Goal: Task Accomplishment & Management: Manage account settings

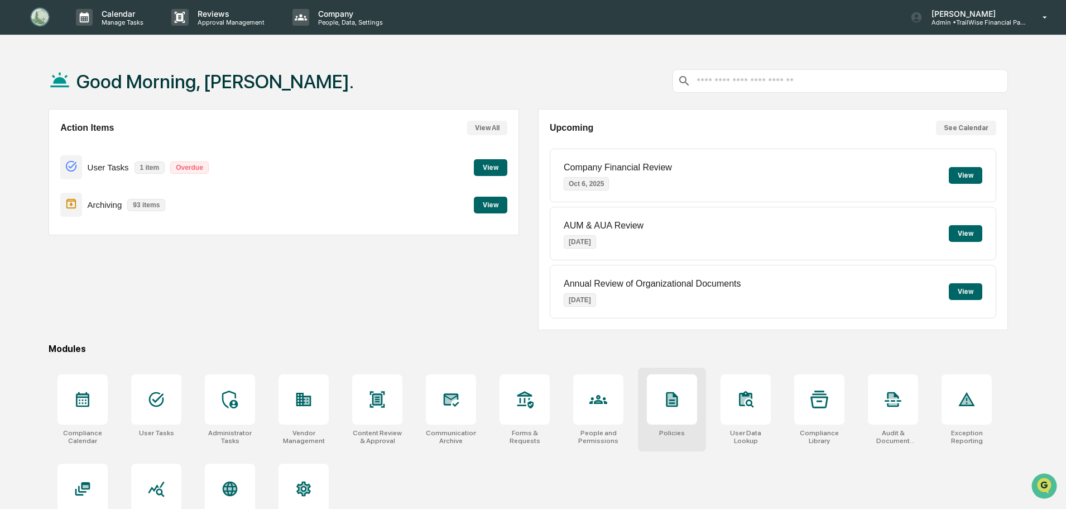
click at [667, 397] on icon at bounding box center [673, 399] width 12 height 15
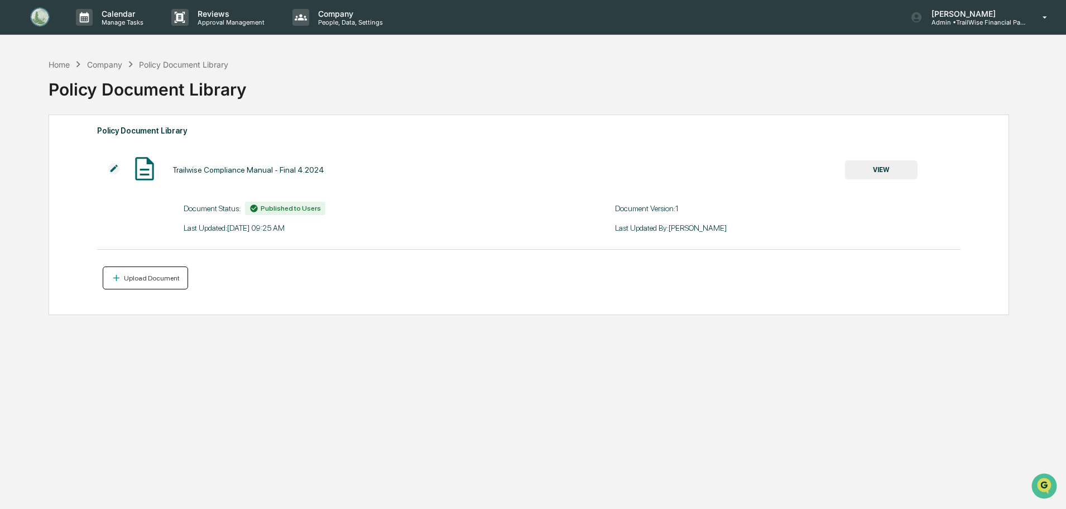
click at [150, 279] on div "Upload Document" at bounding box center [151, 278] width 58 height 8
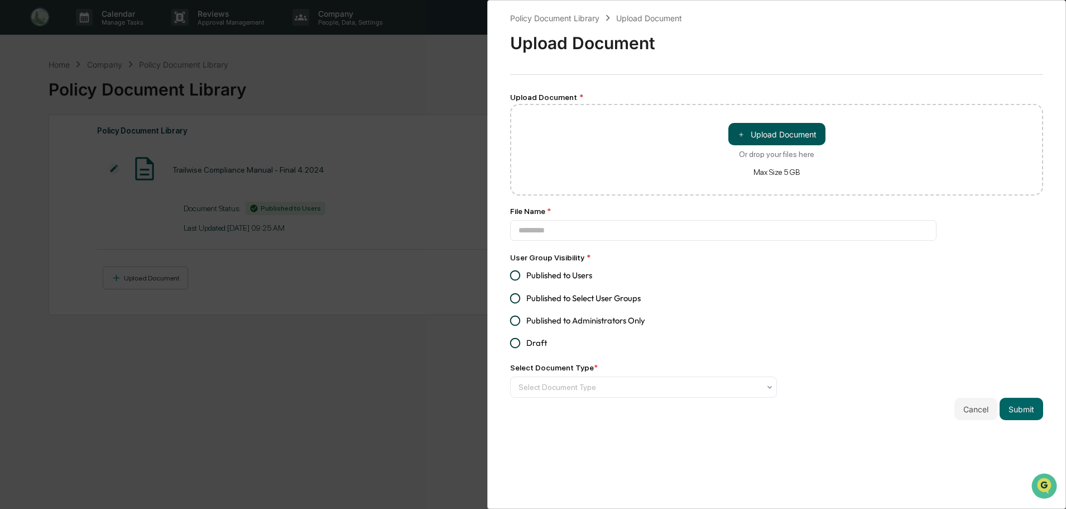
click at [801, 137] on button "＋ Upload Document" at bounding box center [777, 134] width 97 height 22
type input "**********"
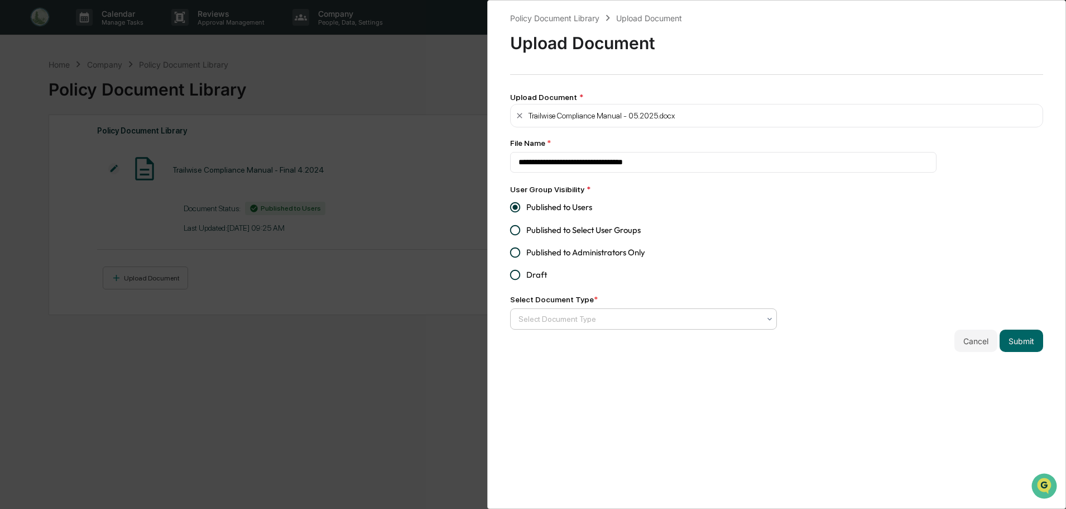
click at [556, 322] on div at bounding box center [639, 318] width 241 height 11
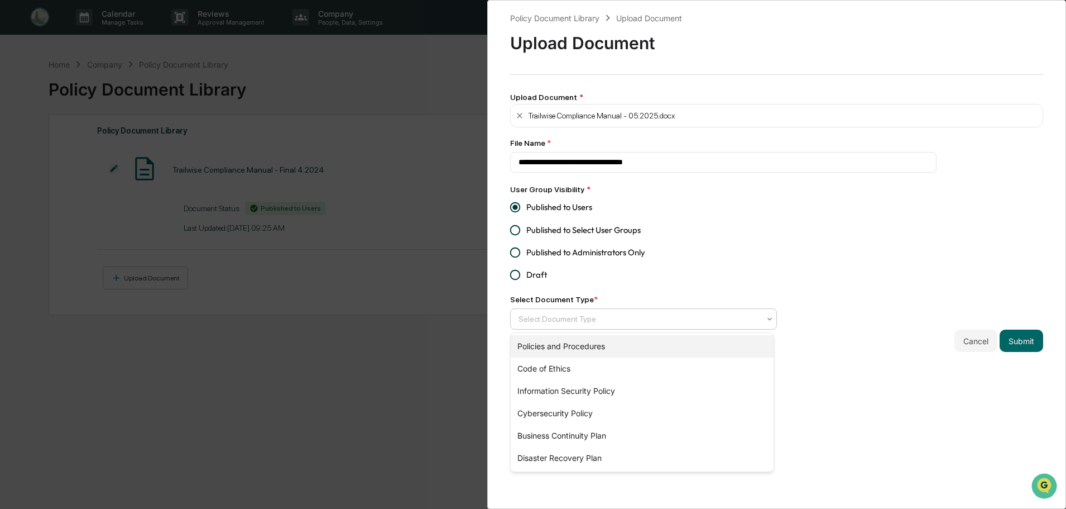
click at [567, 347] on div "Policies and Procedures" at bounding box center [642, 346] width 263 height 22
click at [556, 346] on div "Code of Ethics" at bounding box center [642, 346] width 263 height 22
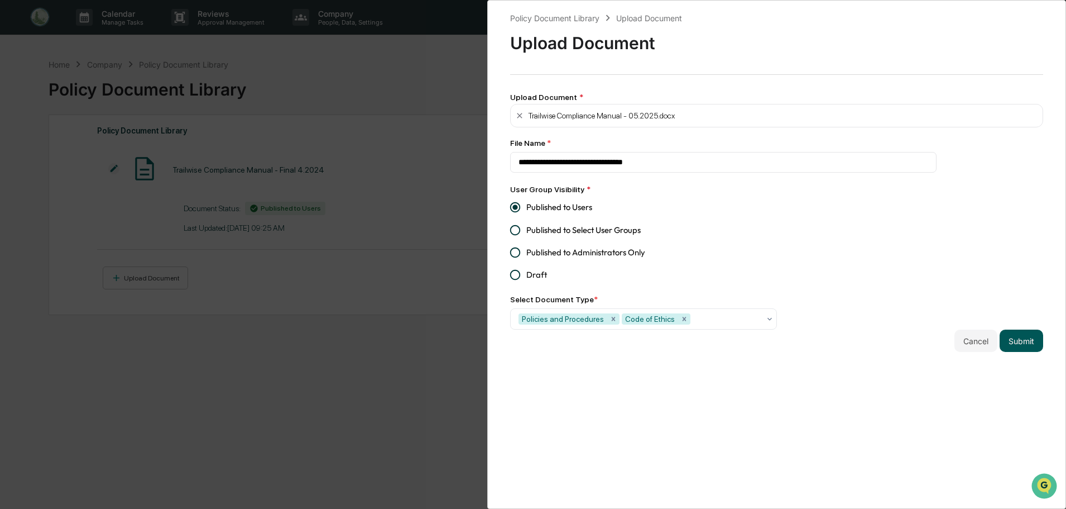
click at [1016, 339] on button "Submit" at bounding box center [1022, 340] width 44 height 22
click at [1016, 339] on div "Policy Document Library Upload Document Upload Document Upload Document * Trail…" at bounding box center [776, 182] width 533 height 340
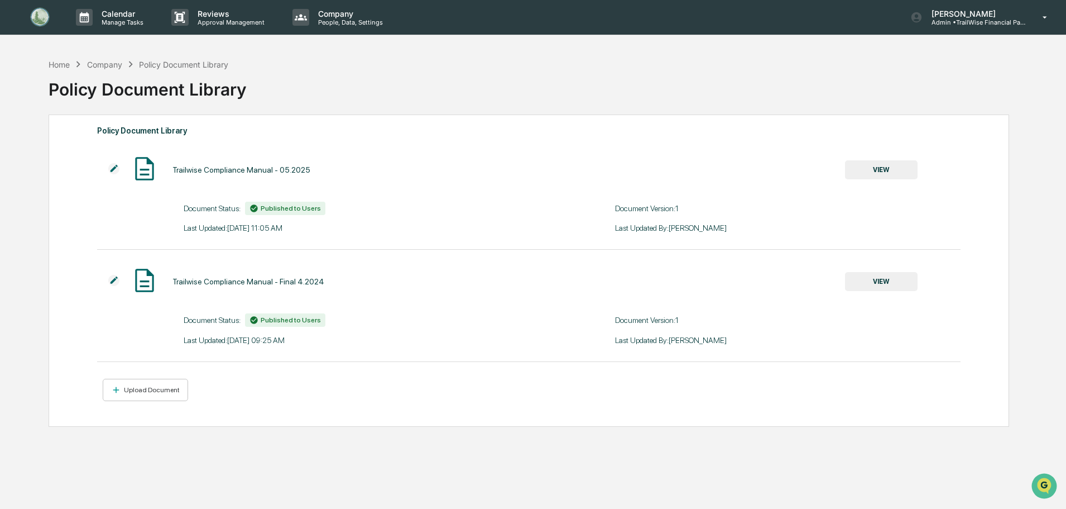
click at [112, 282] on img at bounding box center [113, 280] width 11 height 11
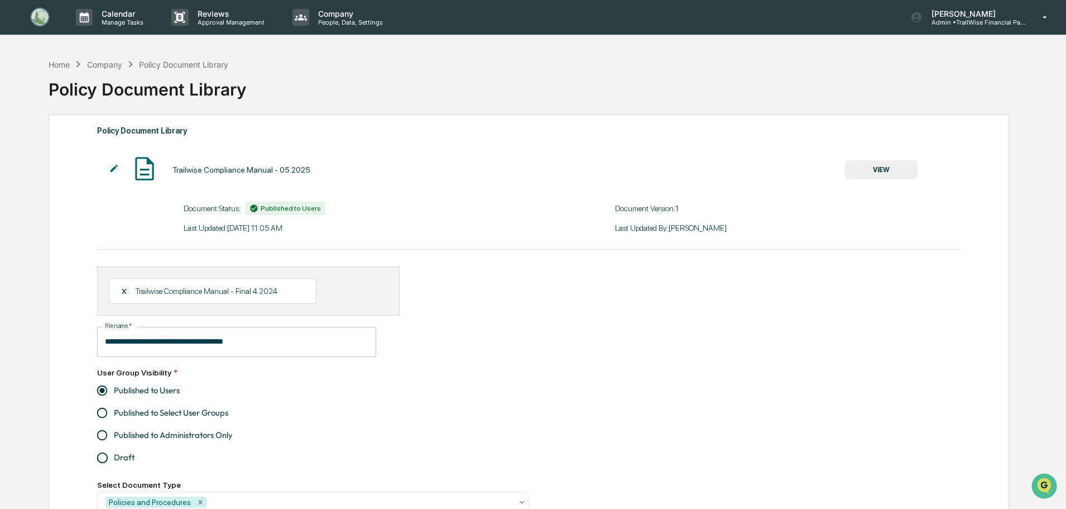
click at [107, 341] on input "**********" at bounding box center [236, 342] width 279 height 30
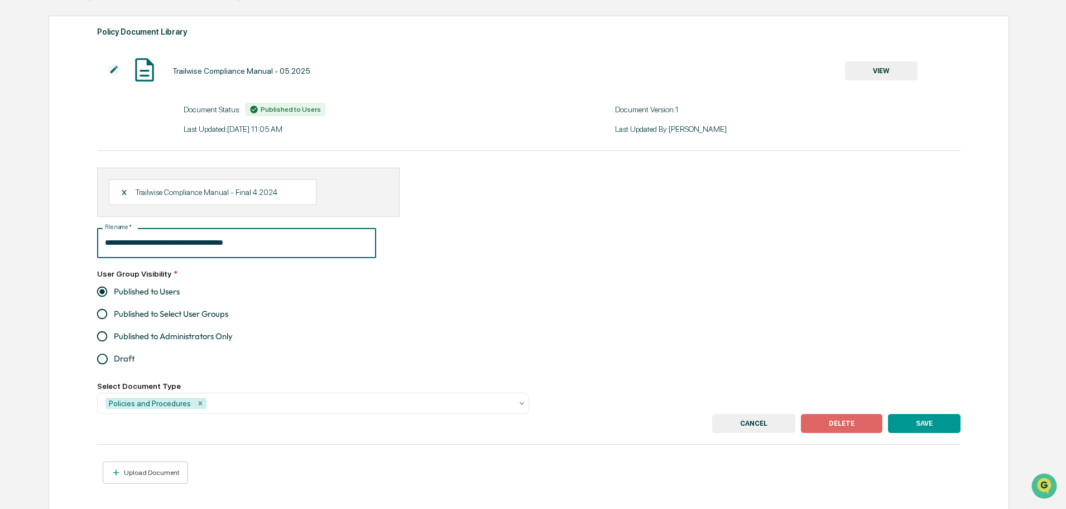
scroll to position [105, 0]
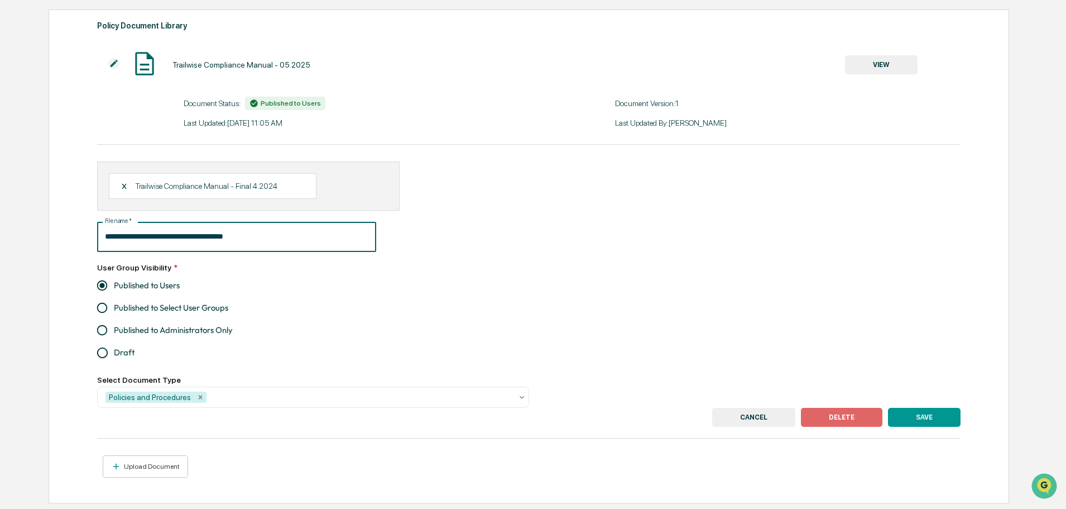
click at [104, 236] on input "**********" at bounding box center [236, 237] width 279 height 30
click at [125, 186] on div "X" at bounding box center [128, 186] width 15 height 10
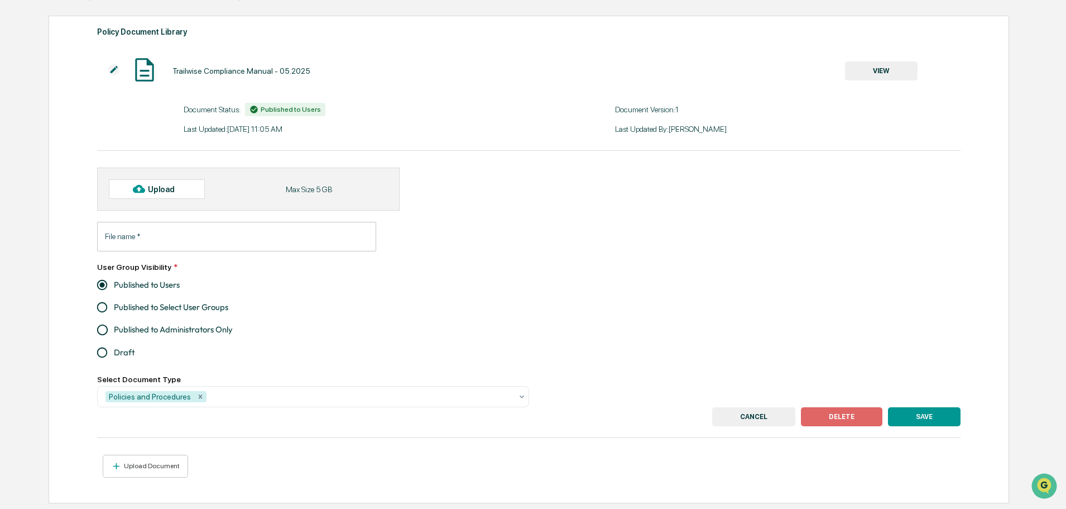
scroll to position [99, 0]
click at [154, 189] on div "Upload" at bounding box center [166, 189] width 36 height 9
type input "**********"
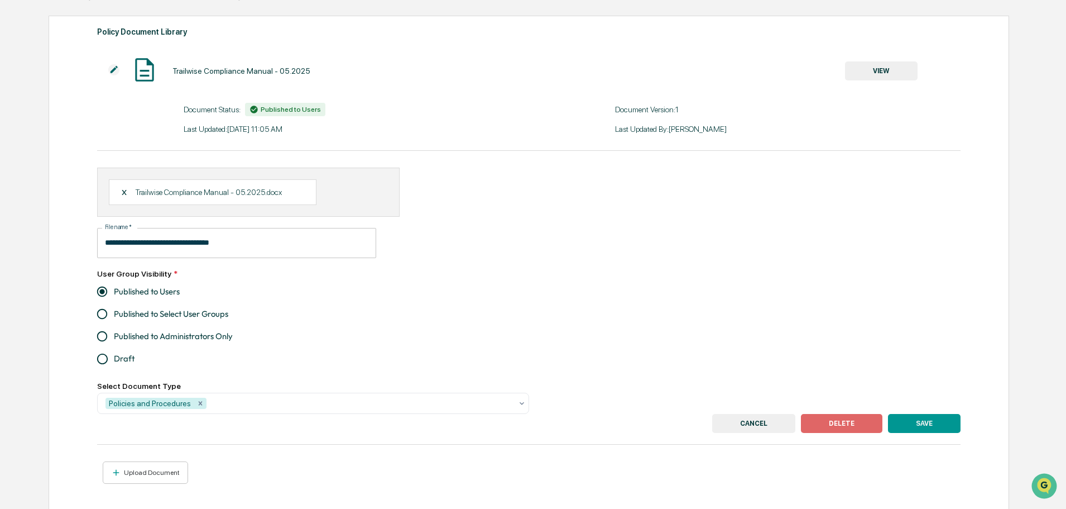
scroll to position [105, 0]
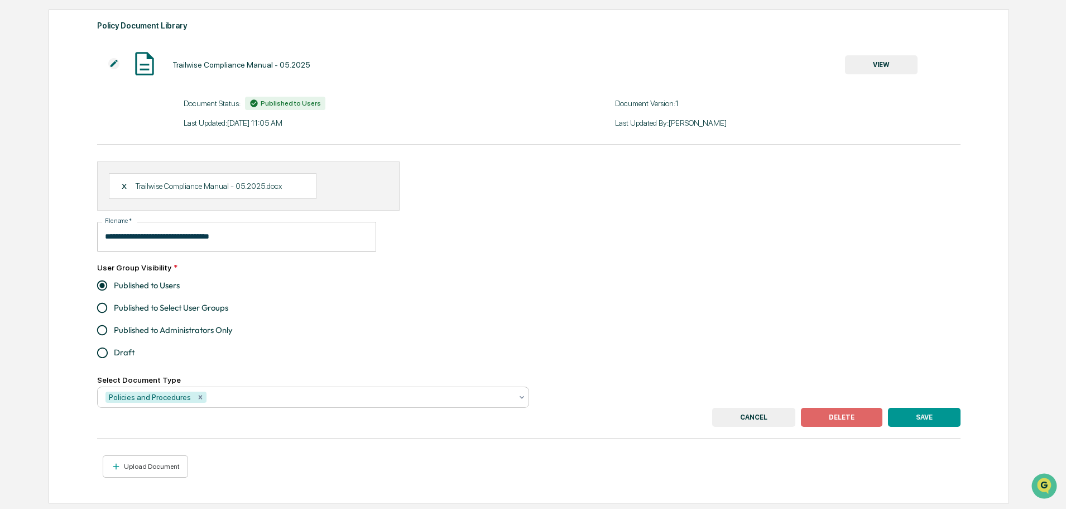
click at [214, 394] on div at bounding box center [360, 396] width 303 height 11
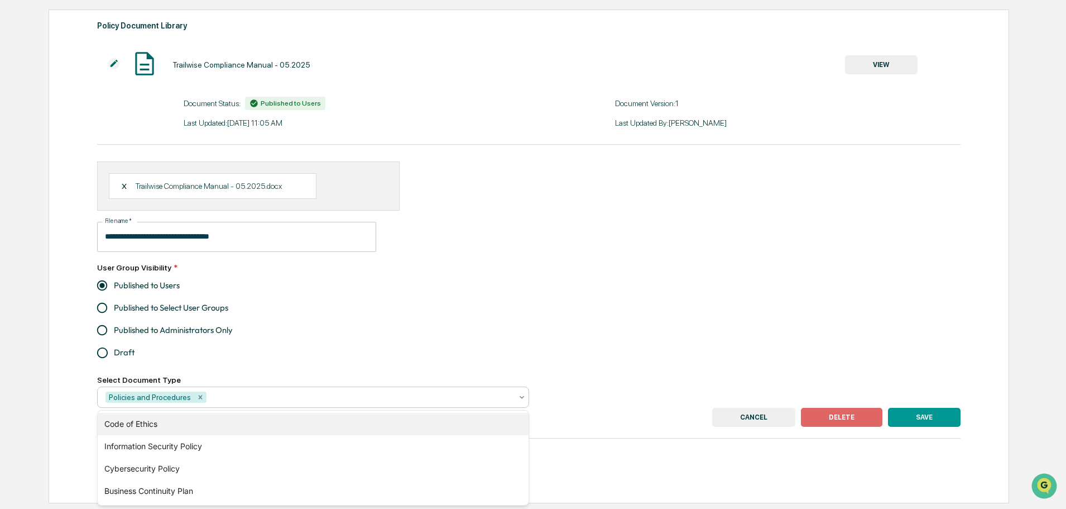
click at [156, 425] on div "Code of Ethics" at bounding box center [313, 424] width 431 height 22
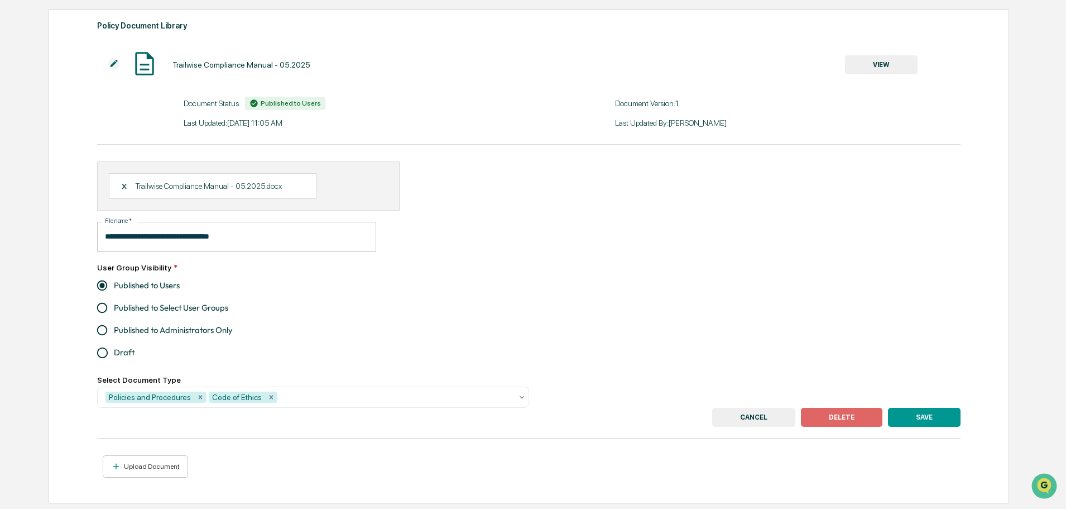
click at [376, 318] on label "Published to Select User Groups" at bounding box center [305, 307] width 429 height 22
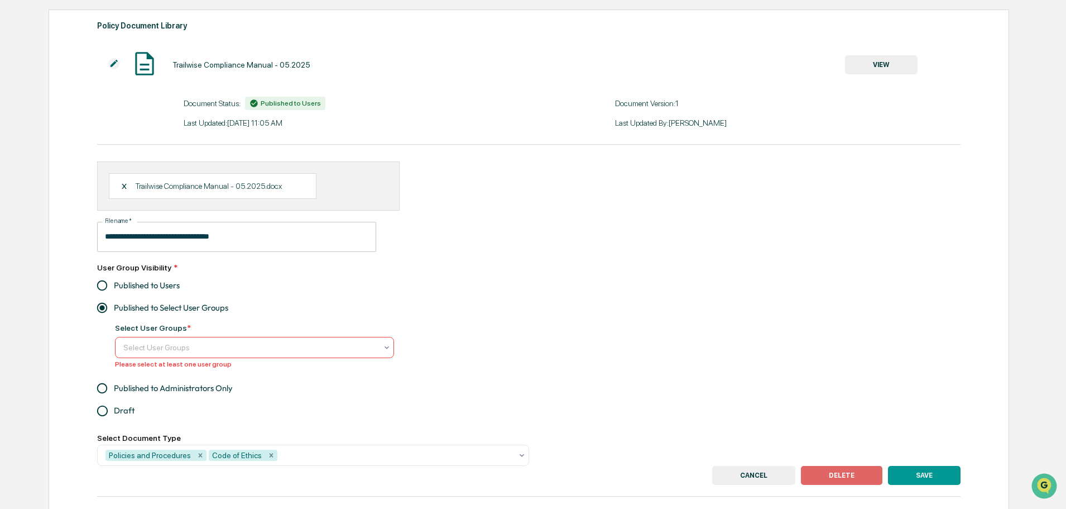
click at [183, 341] on div "Select User Groups" at bounding box center [250, 347] width 265 height 18
click at [141, 371] on div "Users" at bounding box center [255, 374] width 278 height 22
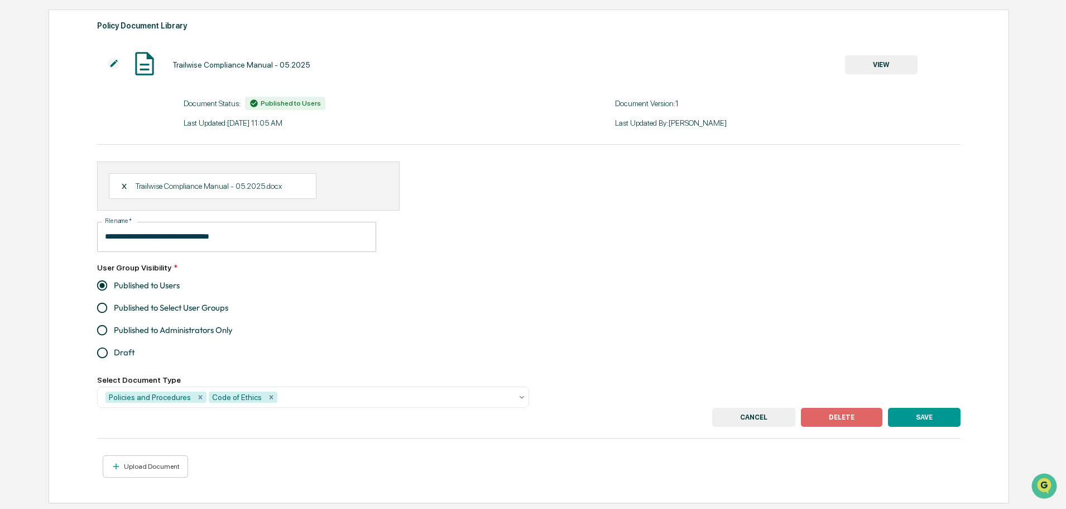
click at [926, 418] on button "SAVE" at bounding box center [924, 417] width 73 height 19
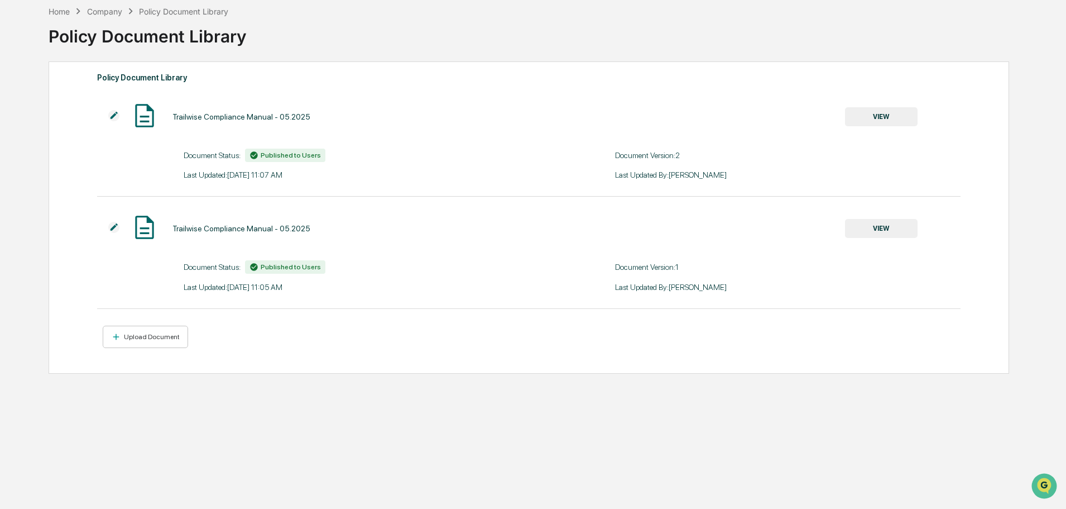
click at [114, 227] on img at bounding box center [113, 227] width 11 height 11
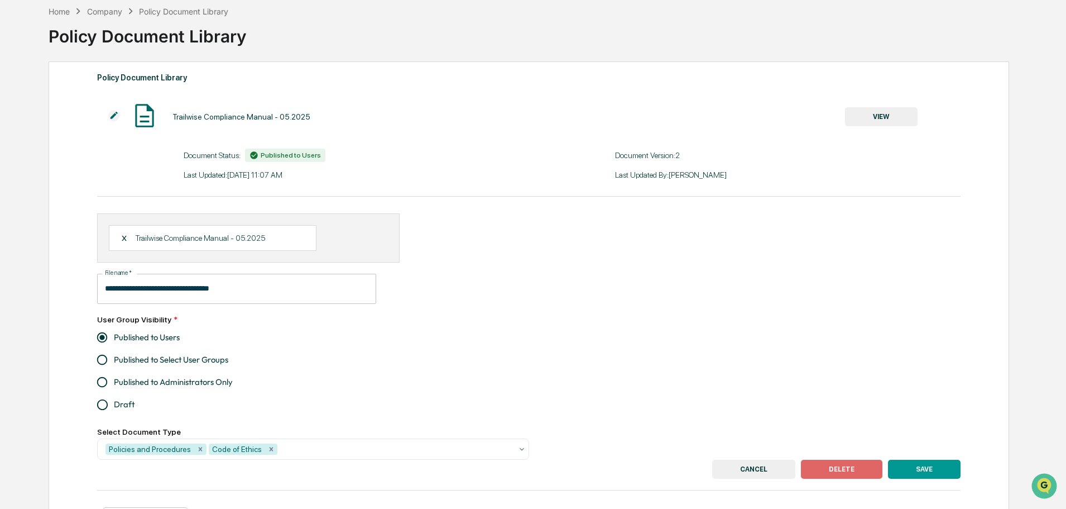
scroll to position [105, 0]
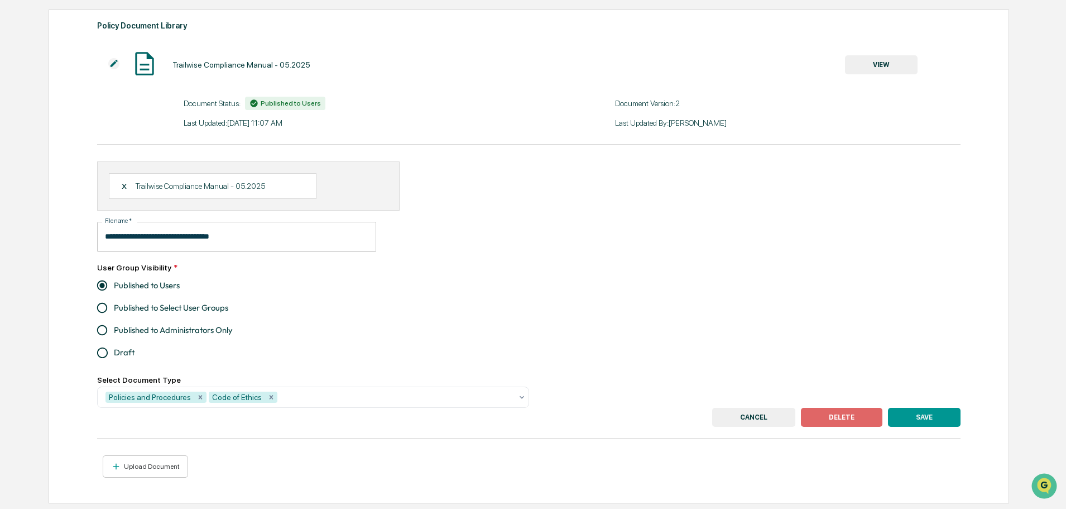
click at [855, 410] on button "DELETE" at bounding box center [842, 417] width 82 height 19
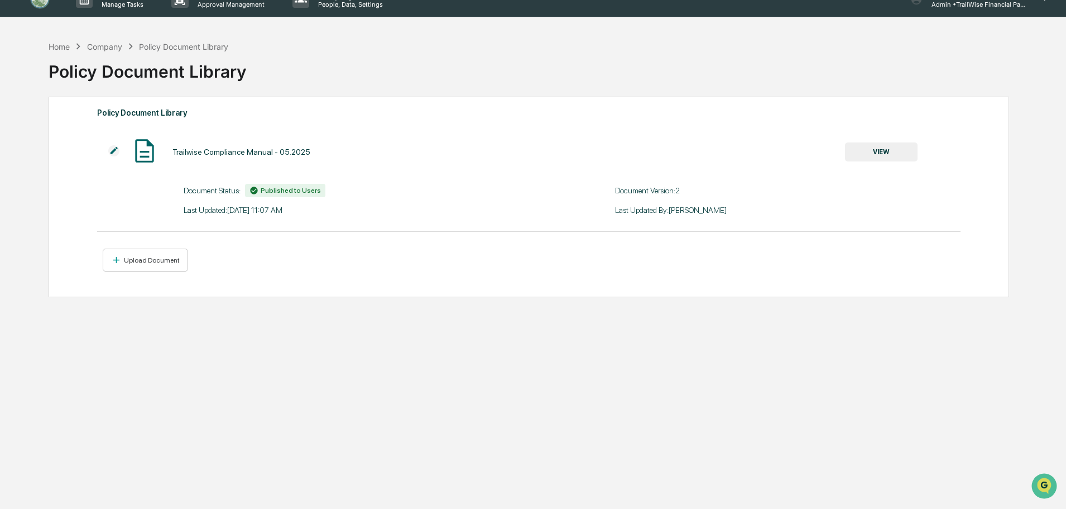
scroll to position [0, 0]
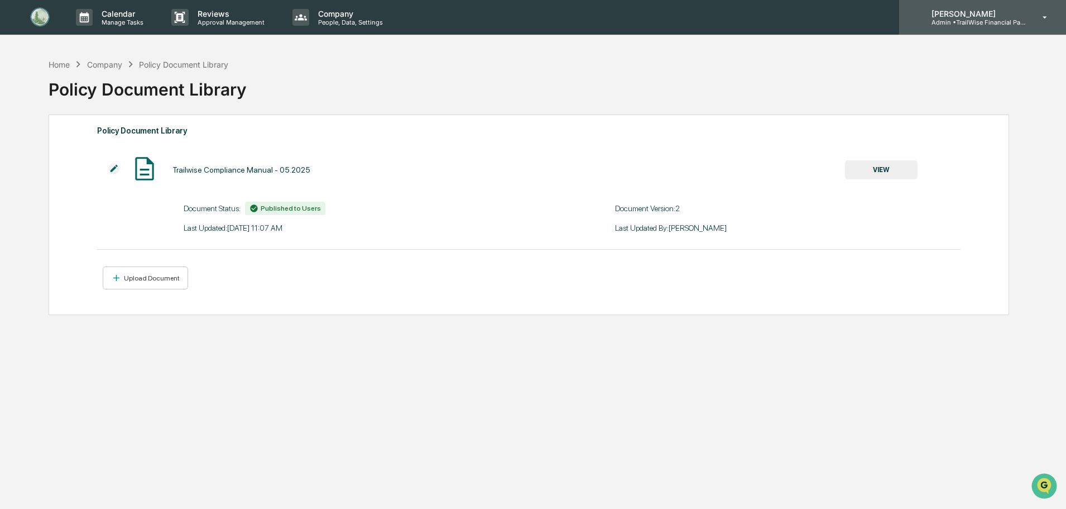
click at [990, 16] on p "[PERSON_NAME]" at bounding box center [975, 13] width 104 height 9
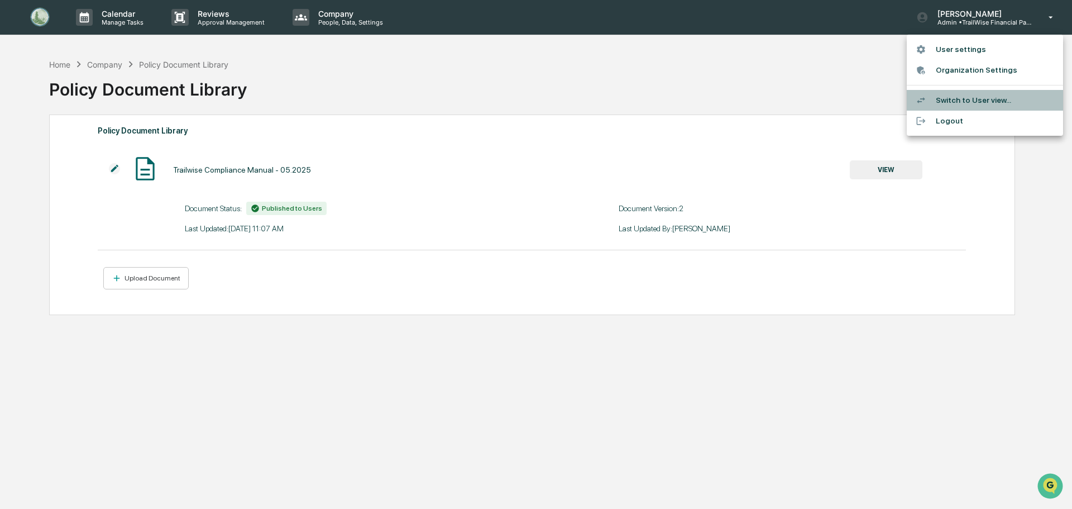
click at [970, 98] on li "Switch to User view..." at bounding box center [985, 100] width 156 height 21
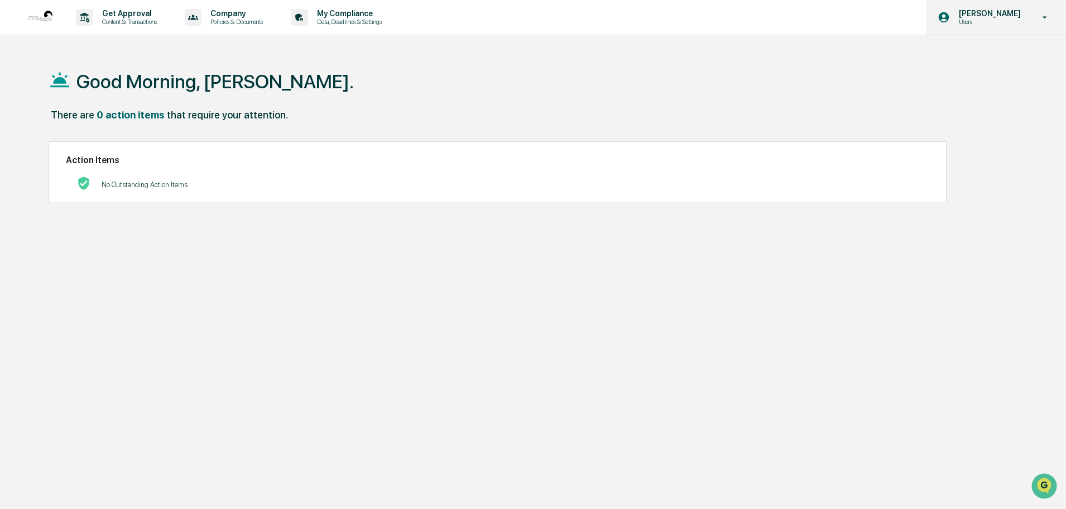
click at [1013, 18] on p "Users" at bounding box center [988, 22] width 76 height 8
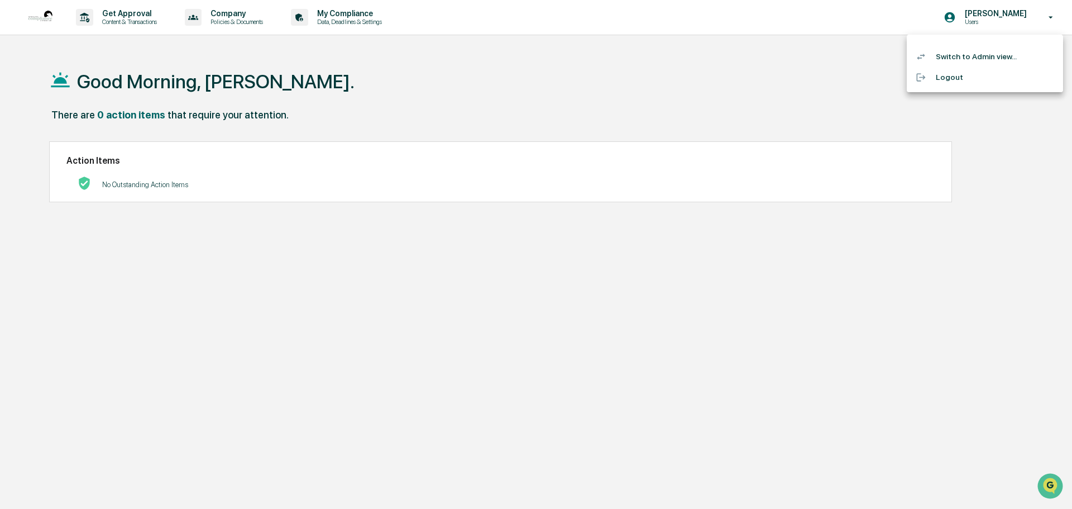
click at [981, 60] on li "Switch to Admin view..." at bounding box center [985, 56] width 156 height 21
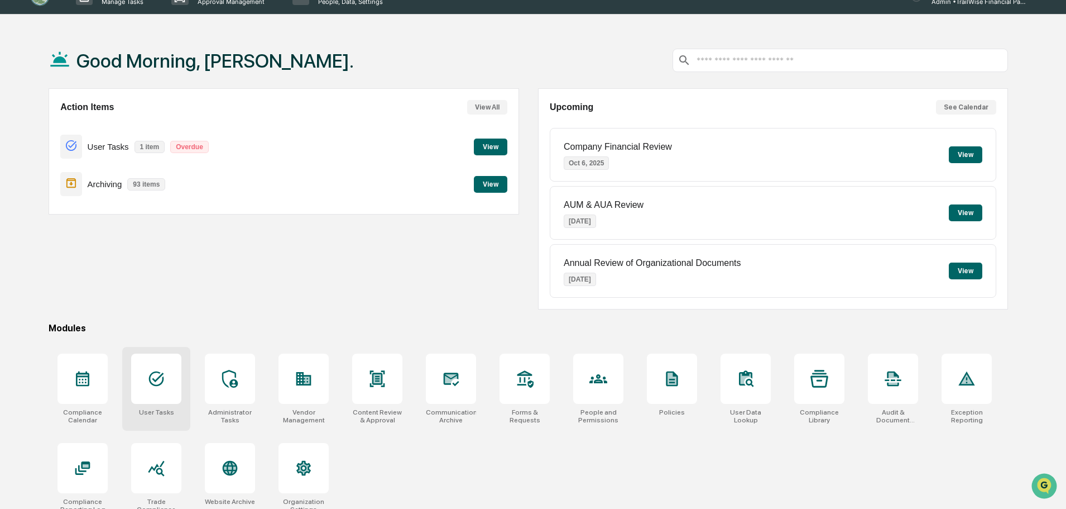
scroll to position [53, 0]
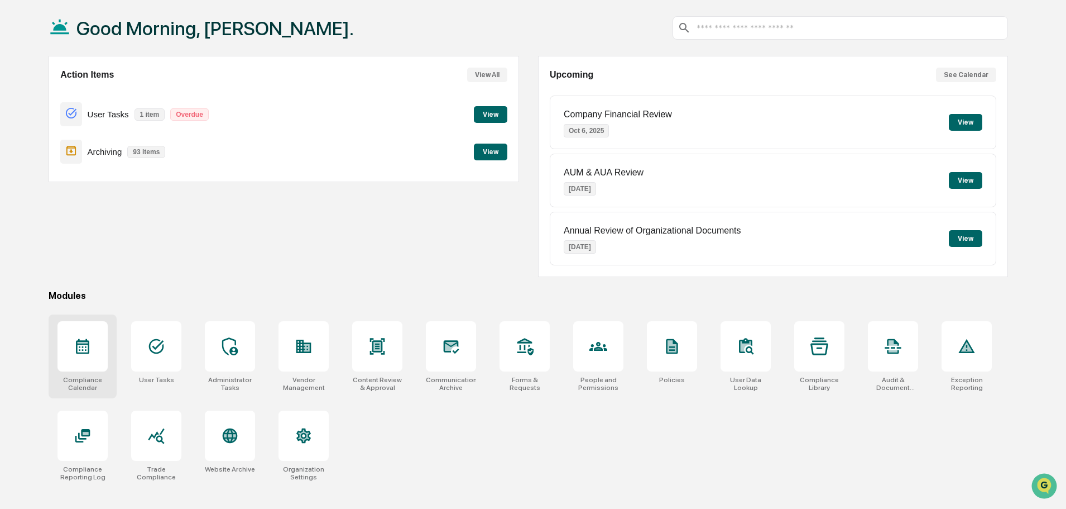
click at [73, 356] on div at bounding box center [83, 346] width 50 height 50
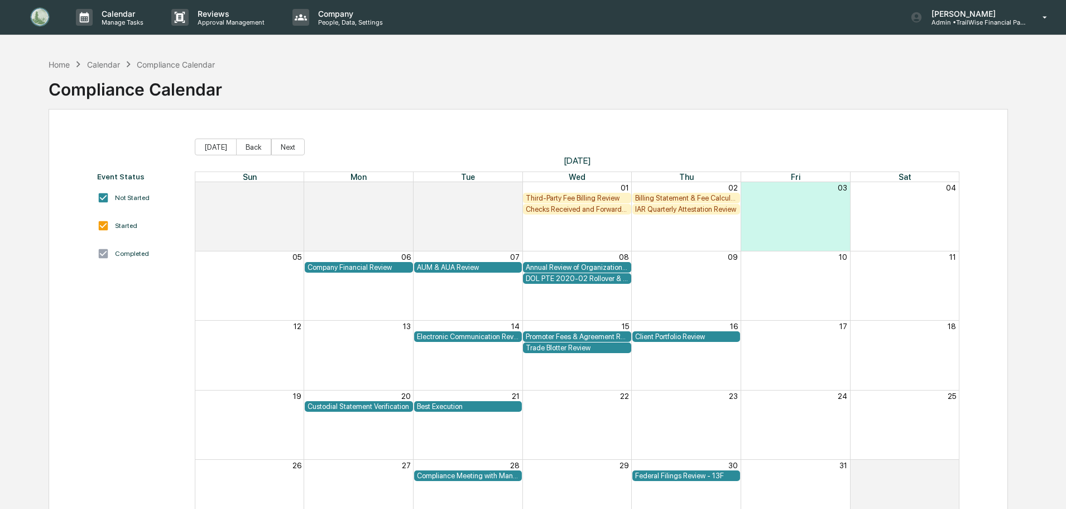
click at [107, 63] on div "Calendar" at bounding box center [103, 64] width 33 height 9
click at [43, 65] on div "Home Calendar Compliance Calendar Compliance Calendar Event Status Not Started …" at bounding box center [528, 307] width 993 height 509
click at [59, 61] on div "Home" at bounding box center [59, 64] width 21 height 9
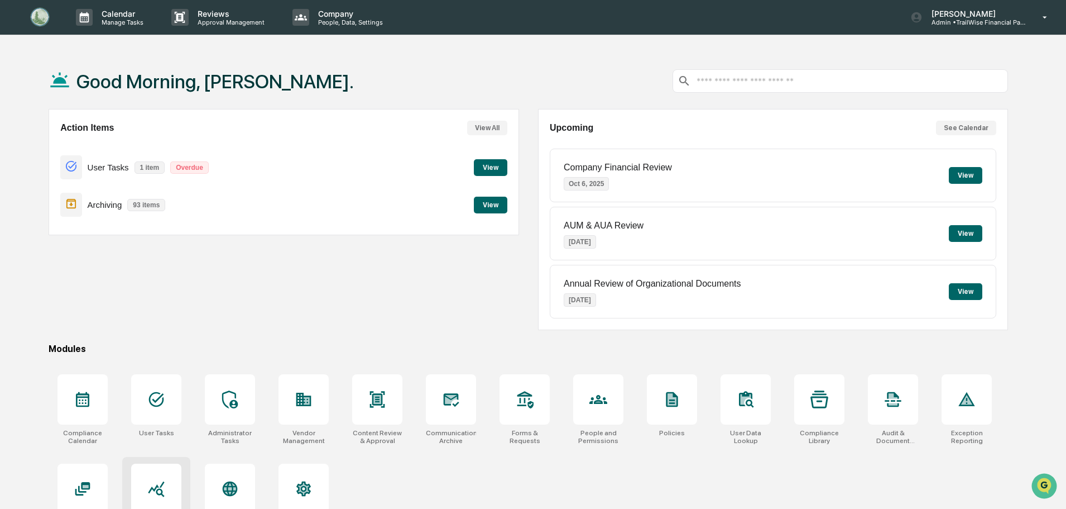
click at [162, 487] on icon at bounding box center [156, 489] width 18 height 18
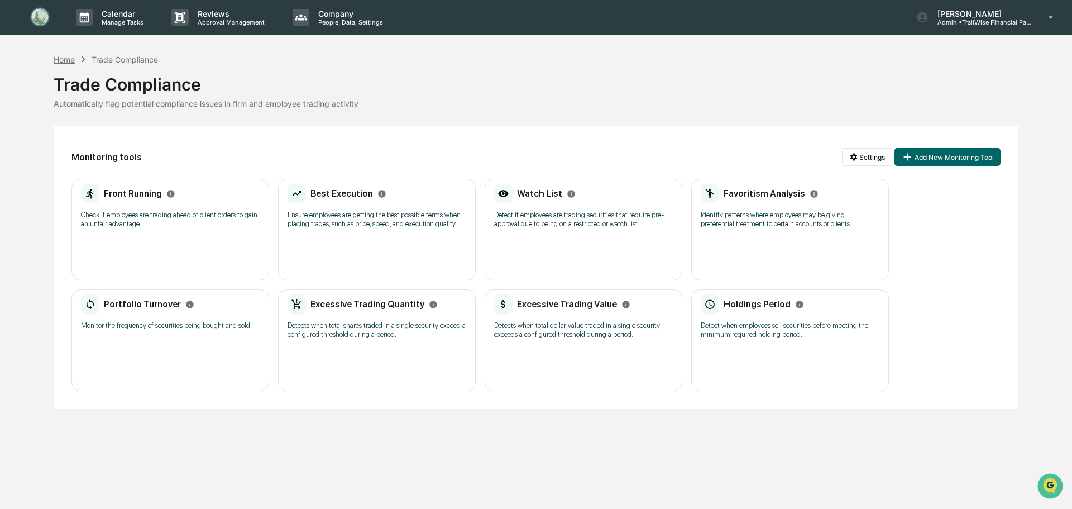
click at [65, 64] on div "Home" at bounding box center [64, 59] width 21 height 9
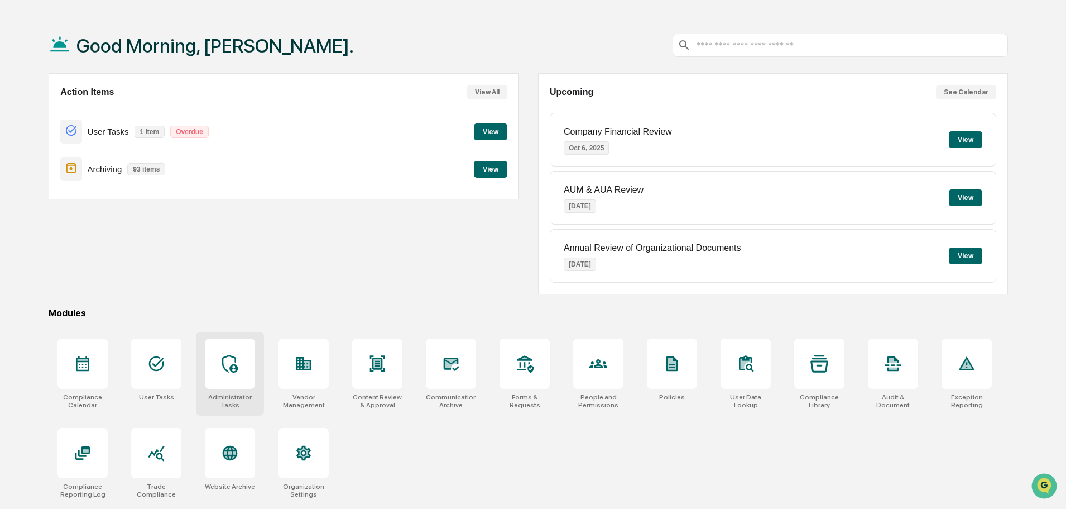
scroll to position [53, 0]
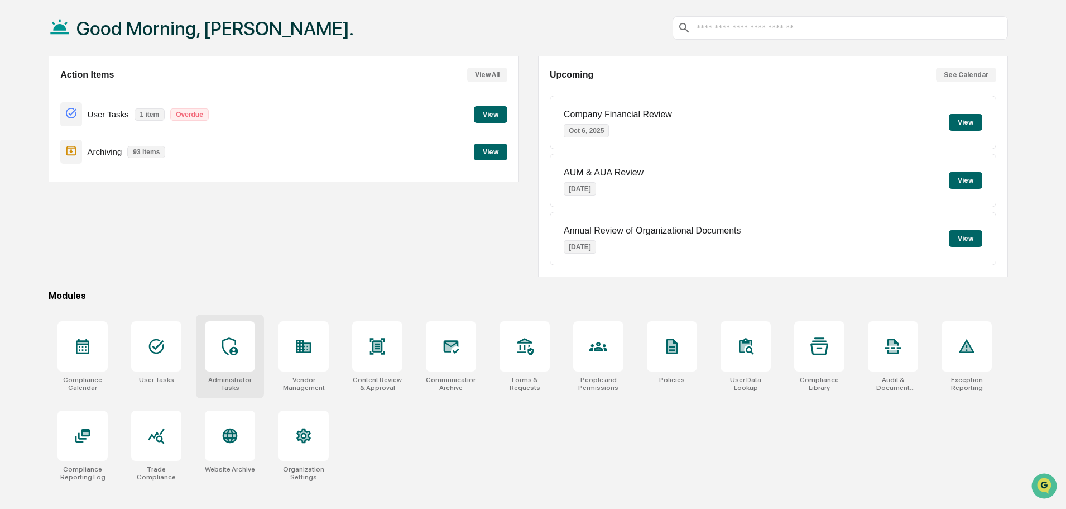
click at [231, 341] on icon at bounding box center [230, 346] width 18 height 18
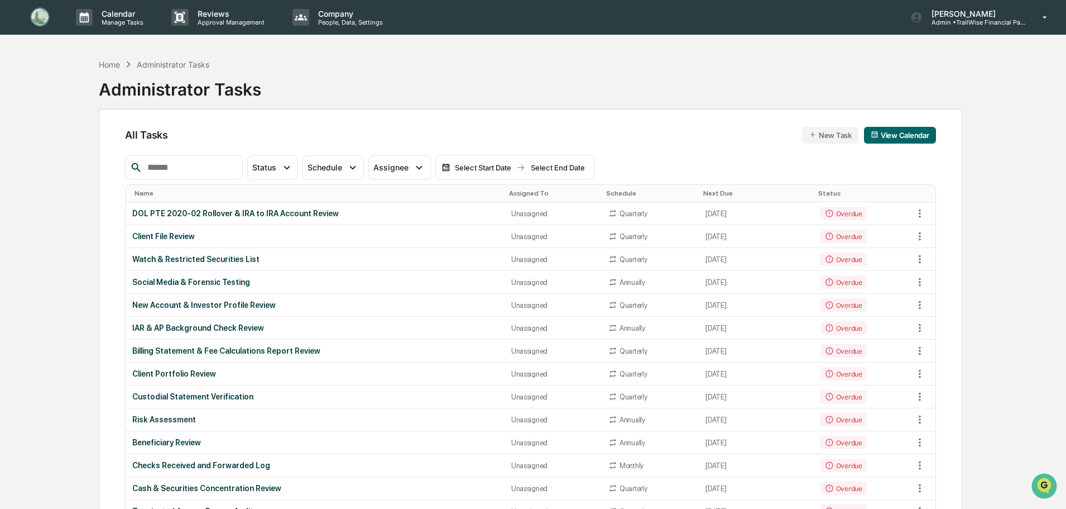
click at [164, 169] on input "text" at bounding box center [190, 167] width 95 height 15
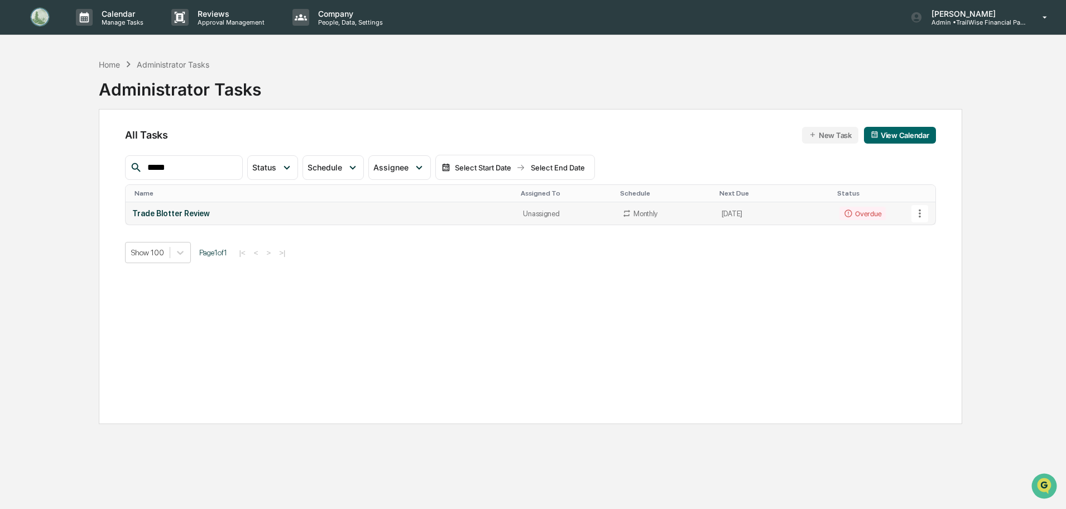
type input "*****"
click at [156, 212] on div "Trade Blotter Review" at bounding box center [320, 213] width 377 height 9
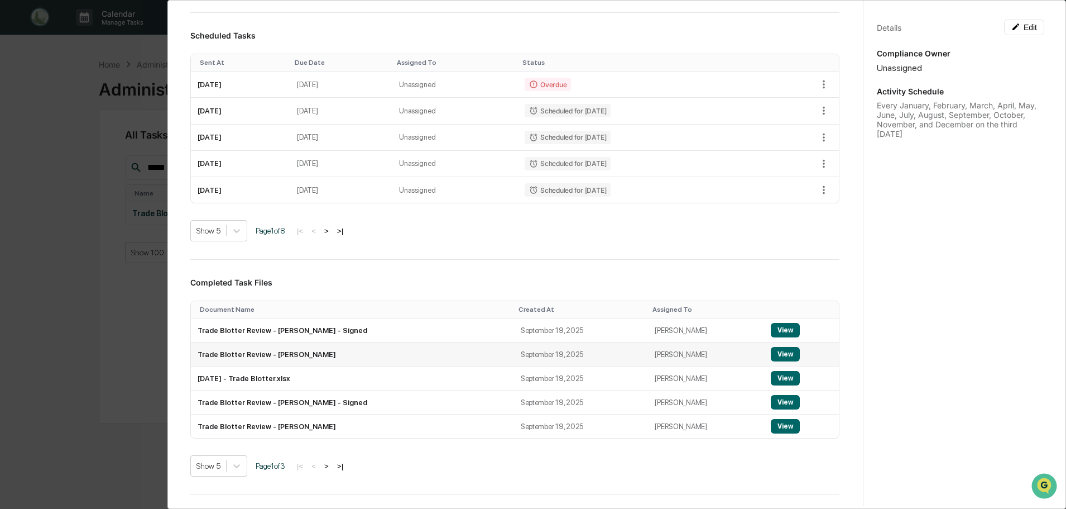
scroll to position [391, 0]
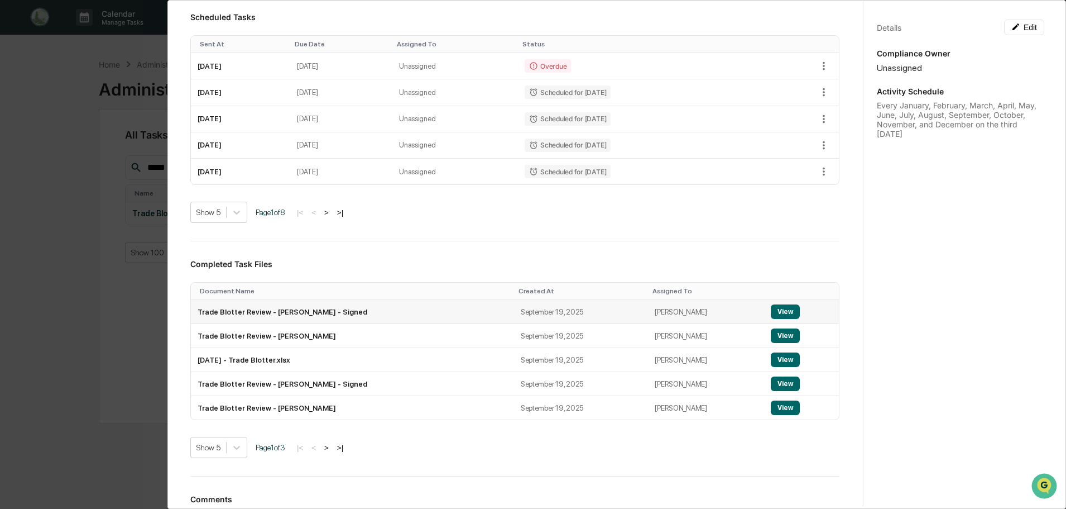
click at [771, 308] on button "View" at bounding box center [785, 311] width 29 height 15
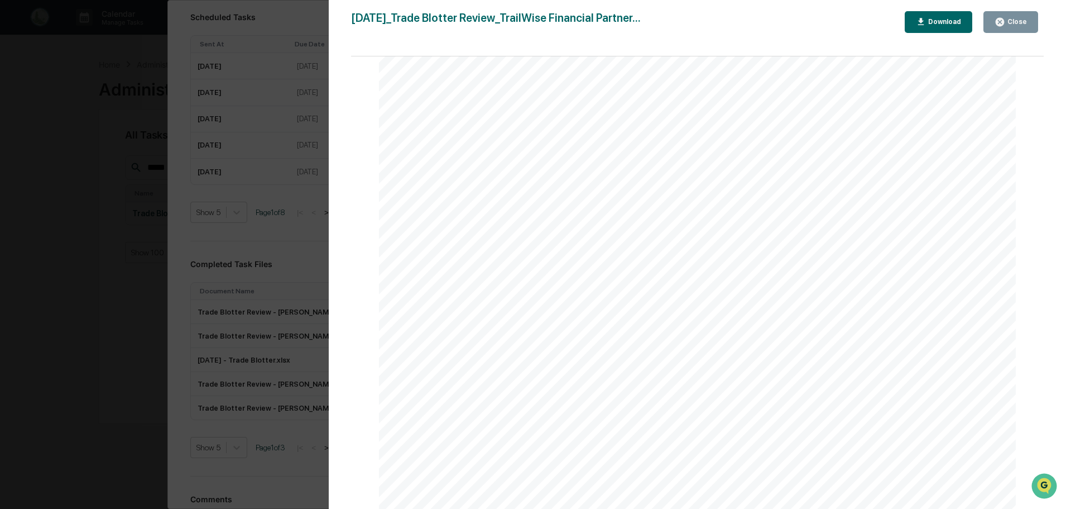
scroll to position [0, 0]
drag, startPoint x: 1027, startPoint y: 26, endPoint x: 800, endPoint y: 216, distance: 296.1
click at [1027, 26] on div "Close" at bounding box center [1017, 22] width 22 height 8
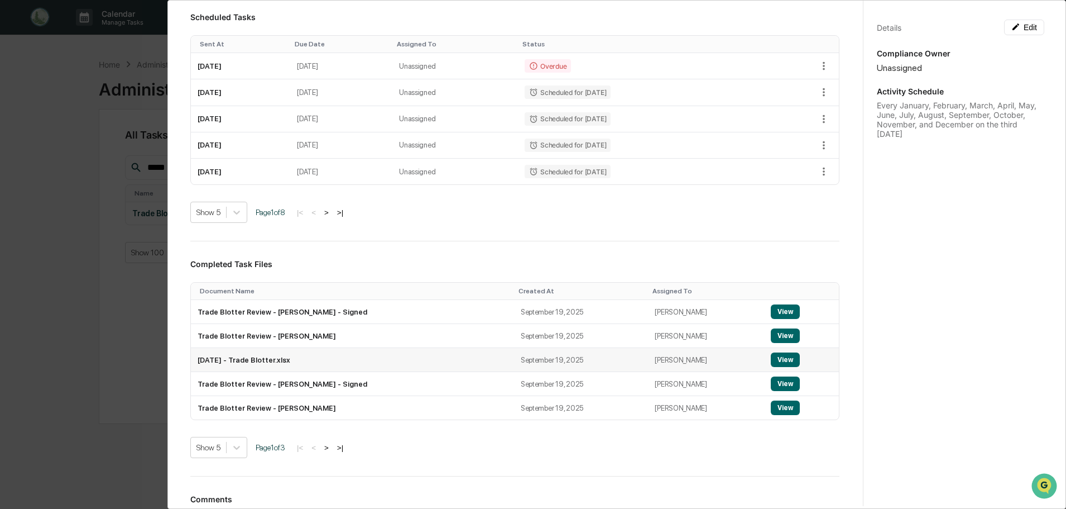
click at [771, 360] on button "View" at bounding box center [785, 359] width 29 height 15
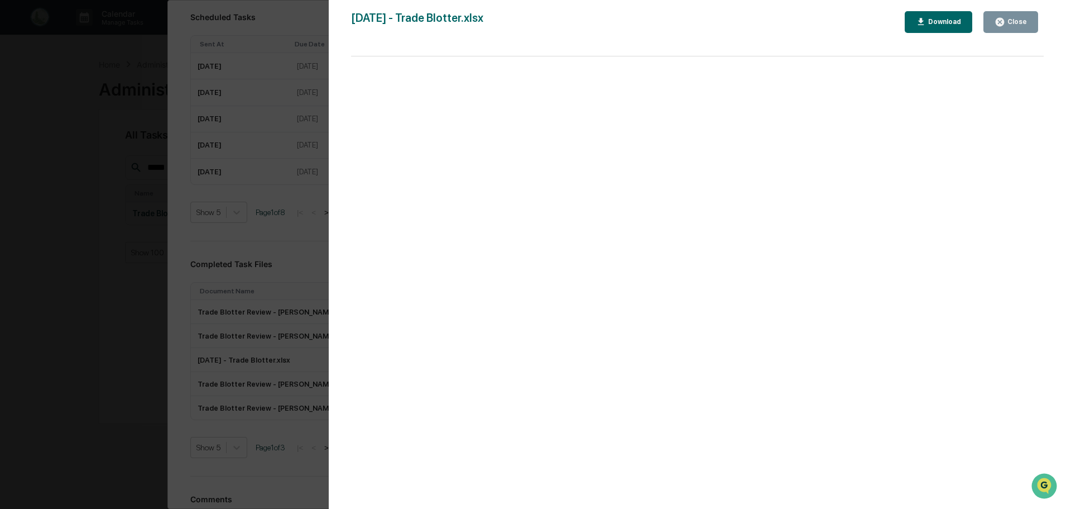
click at [1017, 22] on div "Close" at bounding box center [1017, 22] width 22 height 8
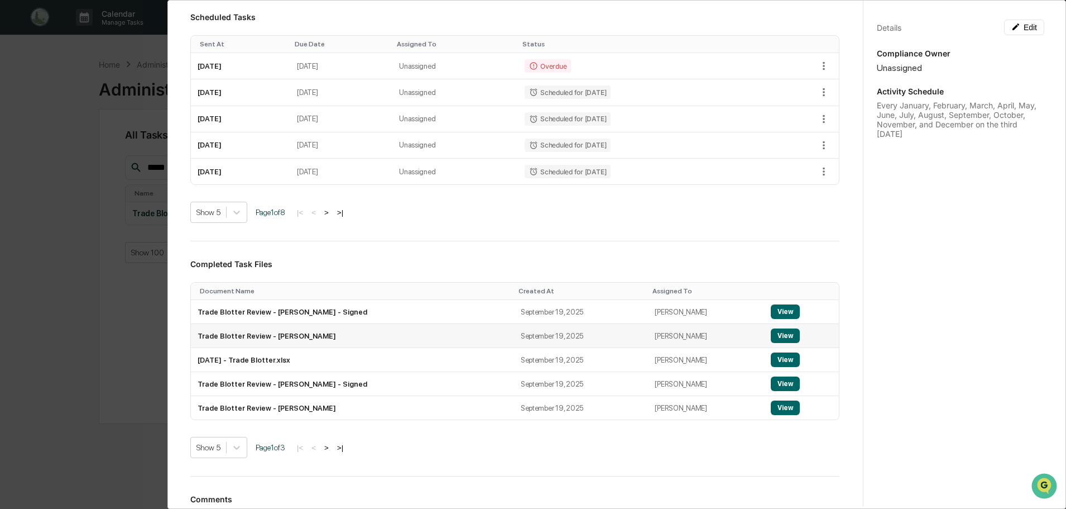
click at [774, 336] on button "View" at bounding box center [785, 335] width 29 height 15
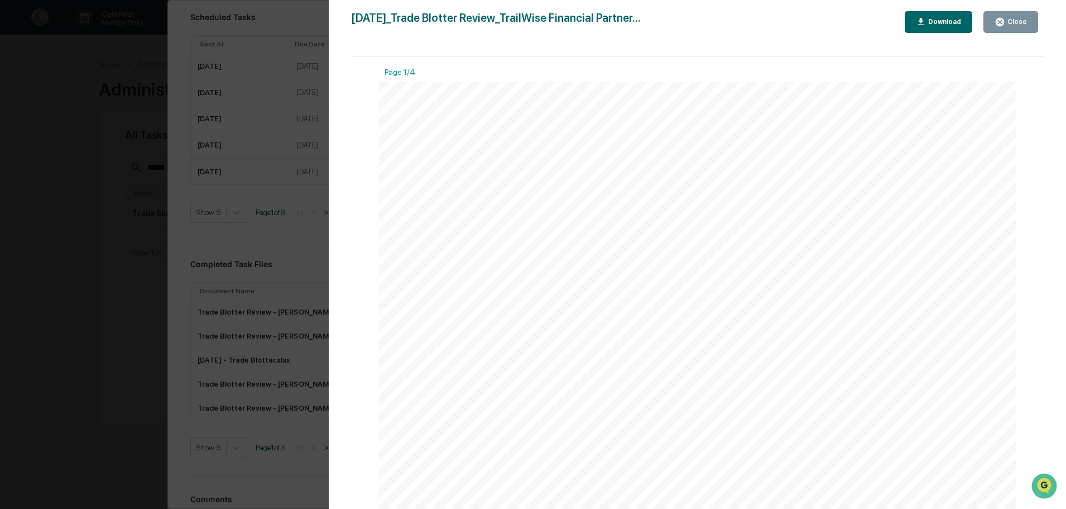
drag, startPoint x: 1016, startPoint y: 20, endPoint x: 801, endPoint y: 69, distance: 219.8
click at [1015, 19] on div "Close" at bounding box center [1017, 22] width 22 height 8
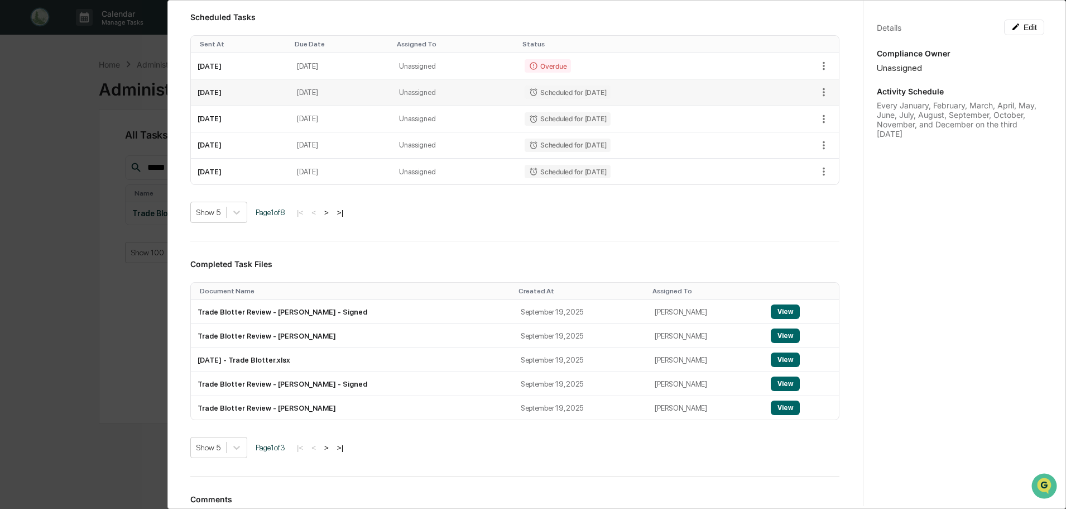
click at [217, 88] on td "October 15, 2025" at bounding box center [240, 92] width 99 height 26
click at [229, 65] on td "September 17, 2025" at bounding box center [240, 66] width 99 height 26
click at [818, 61] on icon "button" at bounding box center [824, 66] width 12 height 12
click at [362, 63] on div at bounding box center [536, 254] width 1072 height 509
click at [571, 63] on div "Overdue" at bounding box center [548, 65] width 46 height 13
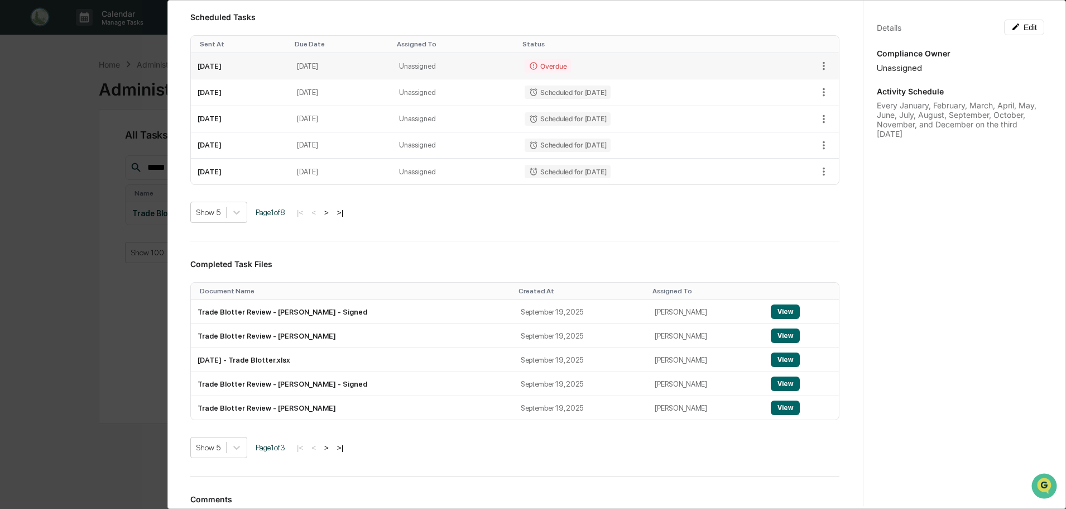
drag, startPoint x: 435, startPoint y: 64, endPoint x: 376, endPoint y: 61, distance: 59.2
click at [393, 64] on td "September 20, 2025" at bounding box center [341, 66] width 102 height 26
click at [224, 72] on td "September 17, 2025" at bounding box center [240, 66] width 99 height 26
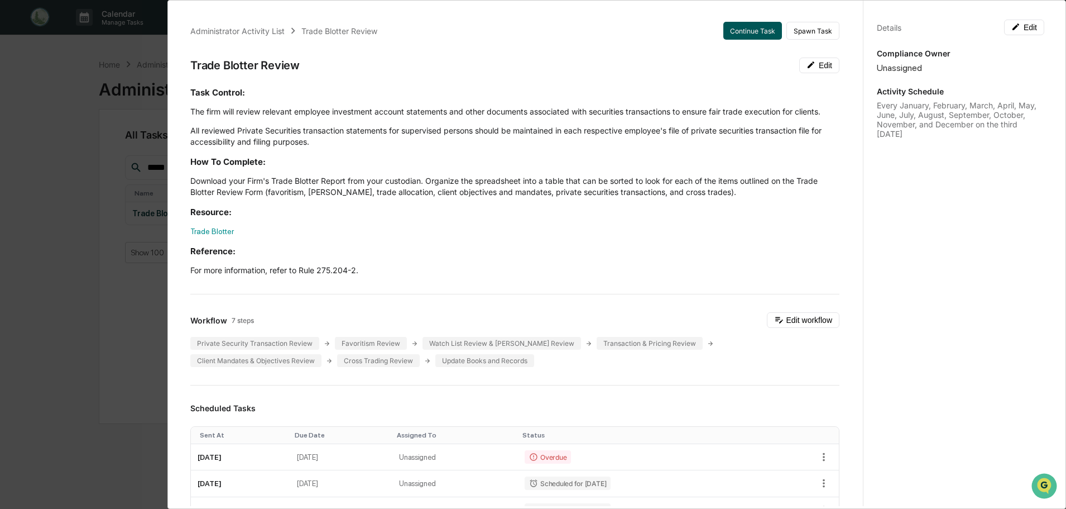
click at [738, 30] on button "Continue Task" at bounding box center [753, 31] width 59 height 18
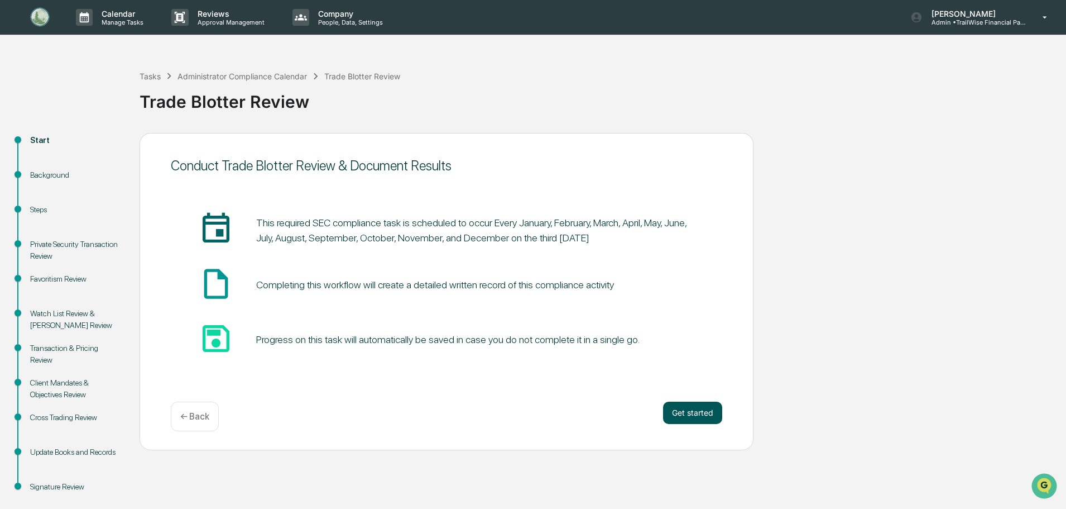
click at [693, 417] on button "Get started" at bounding box center [692, 412] width 59 height 22
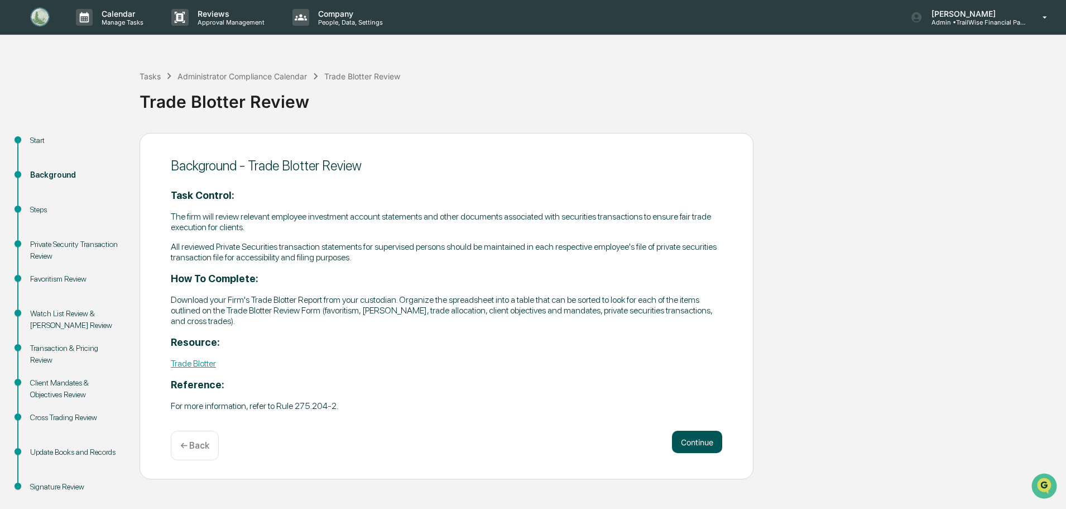
click at [705, 441] on button "Continue" at bounding box center [697, 441] width 50 height 22
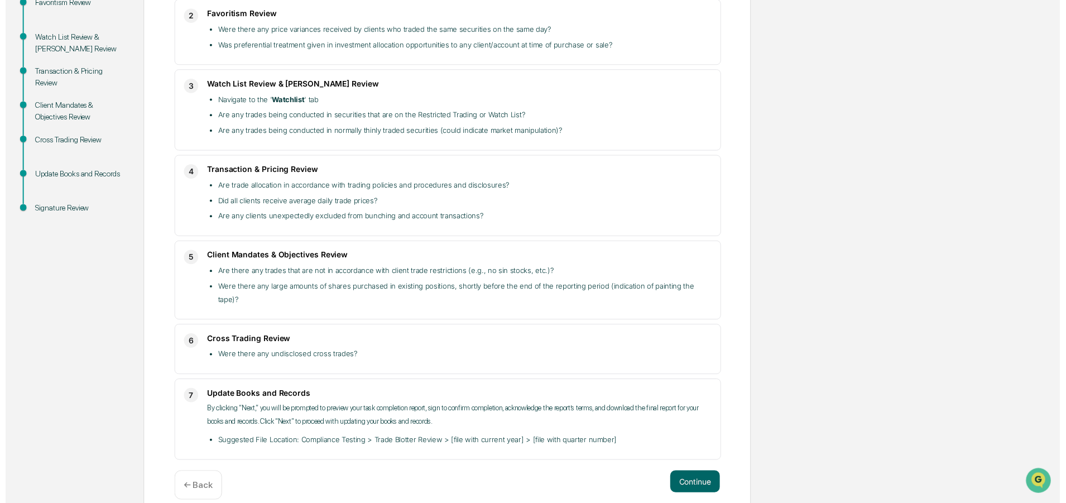
scroll to position [278, 0]
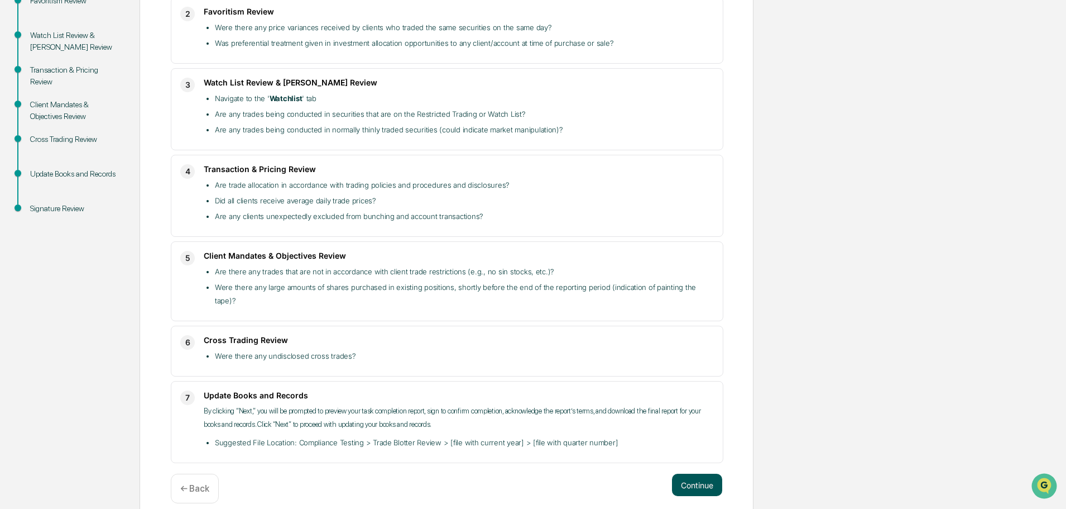
click at [692, 476] on button "Continue" at bounding box center [697, 484] width 50 height 22
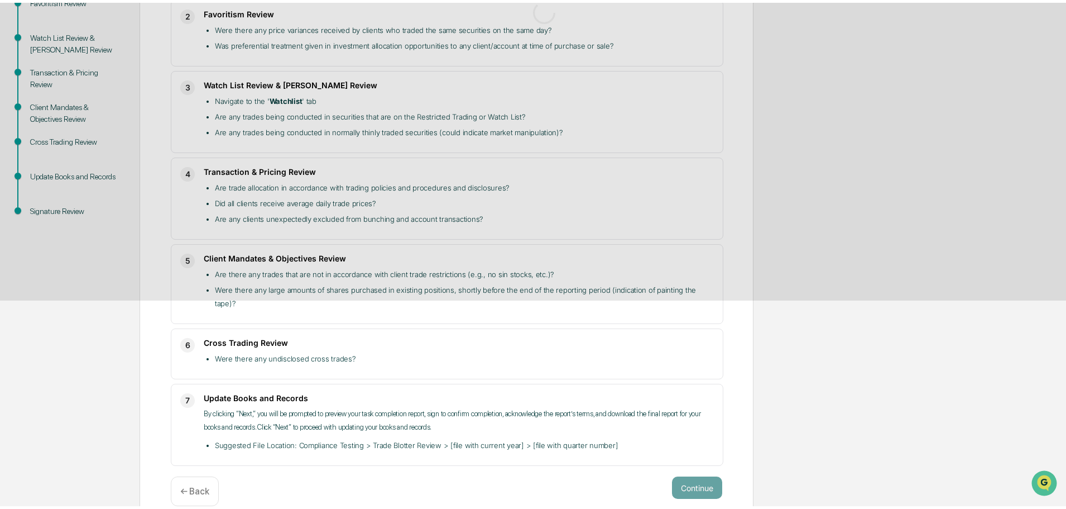
scroll to position [17, 0]
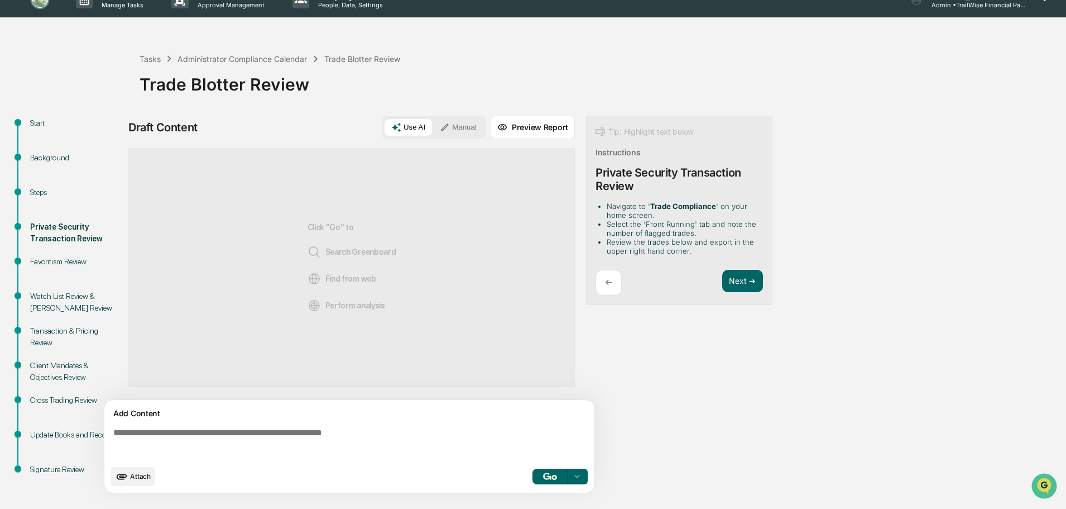
click at [65, 261] on div "Favoritism Review" at bounding box center [76, 262] width 92 height 12
click at [734, 287] on button "Next ➔" at bounding box center [742, 281] width 41 height 23
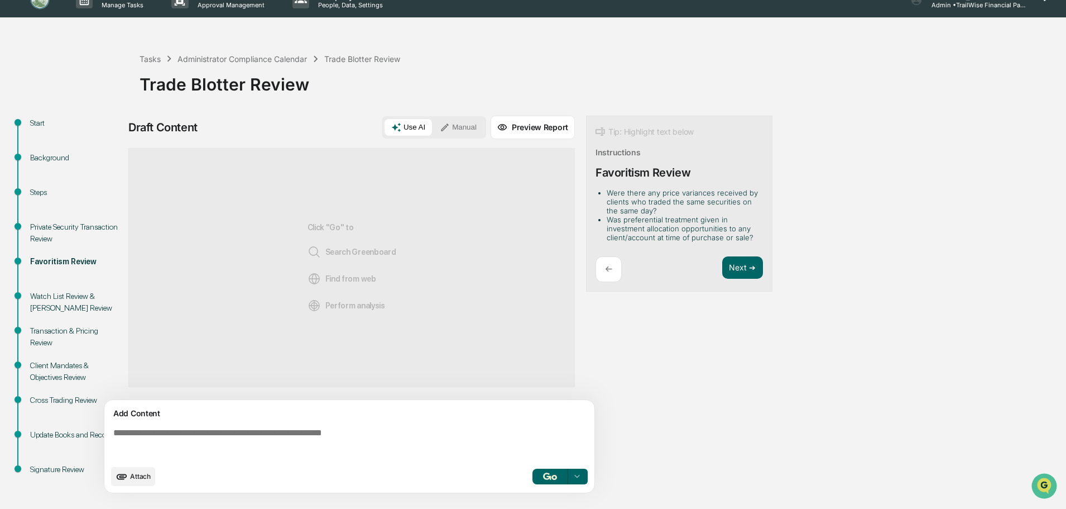
click at [47, 227] on div "Private Security Transaction Review" at bounding box center [76, 232] width 92 height 23
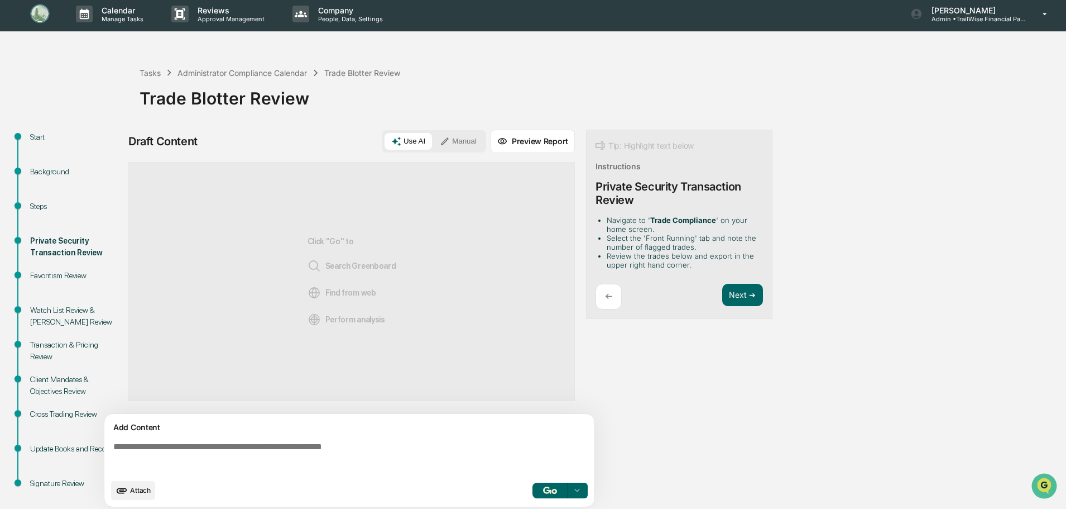
scroll to position [0, 0]
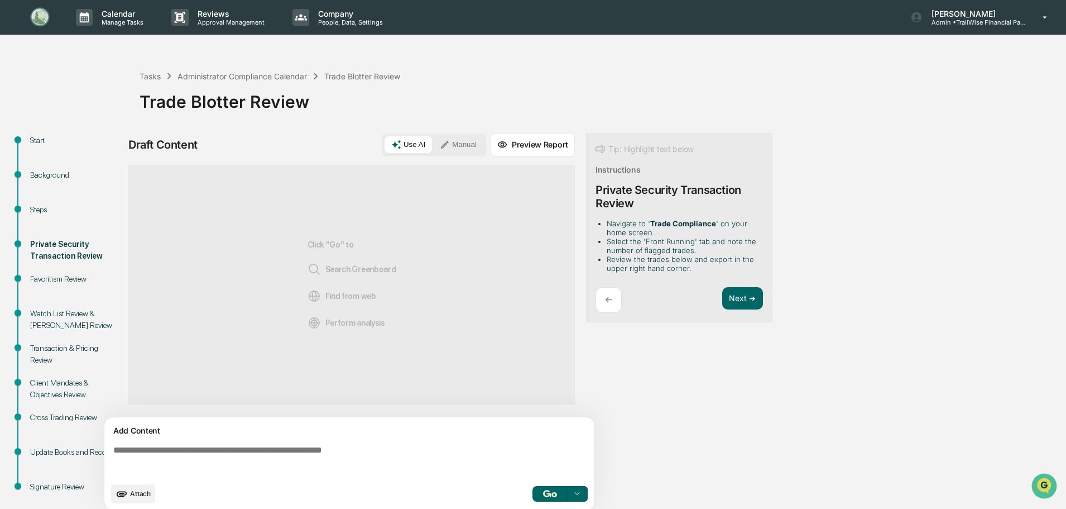
click at [30, 20] on img at bounding box center [40, 17] width 27 height 22
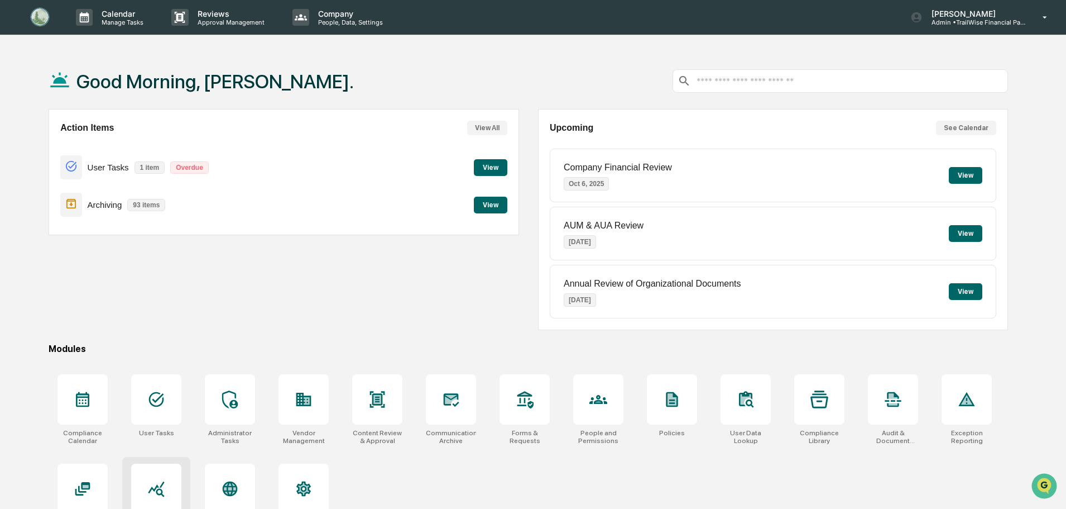
click at [163, 479] on div at bounding box center [156, 488] width 50 height 50
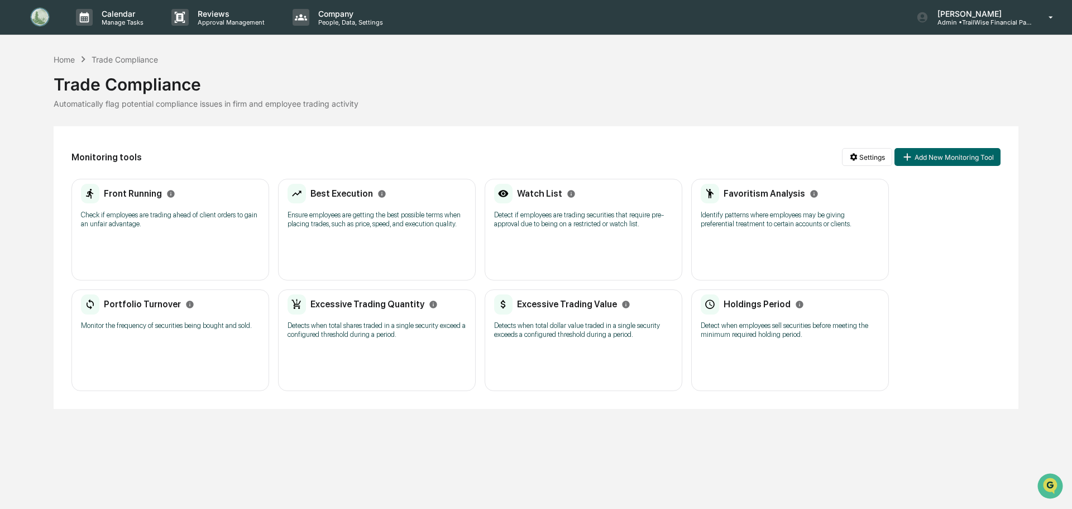
click at [158, 214] on p "Check if employees are trading ahead of client orders to gain an unfair advanta…" at bounding box center [170, 219] width 179 height 18
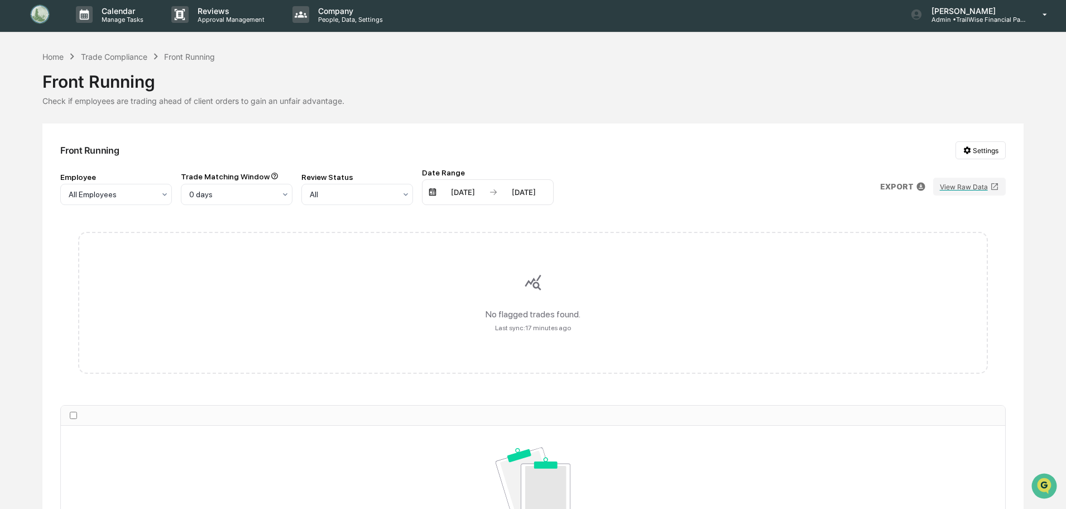
scroll to position [2, 0]
click at [126, 57] on div "Trade Compliance" at bounding box center [114, 56] width 66 height 9
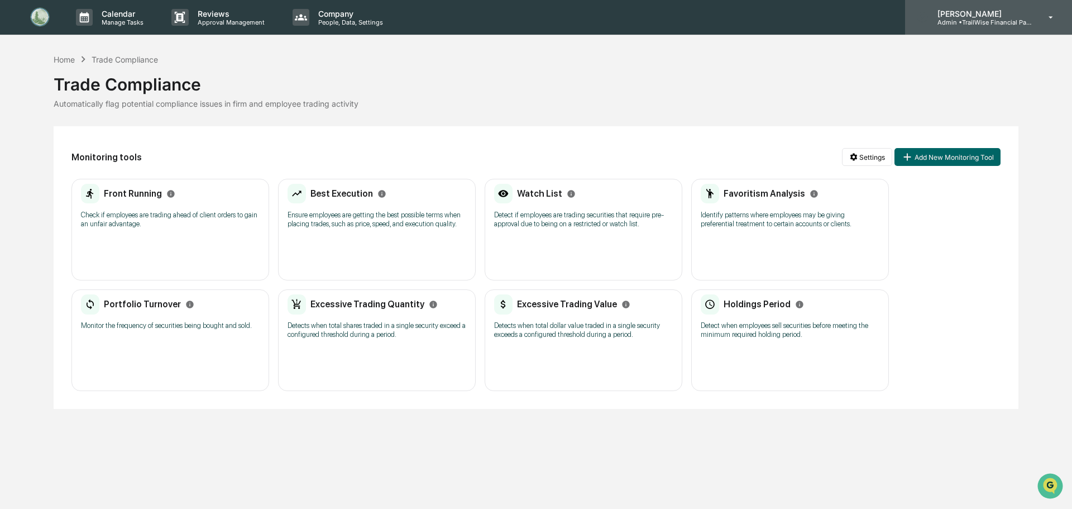
click at [1003, 14] on p "[PERSON_NAME]" at bounding box center [980, 13] width 104 height 9
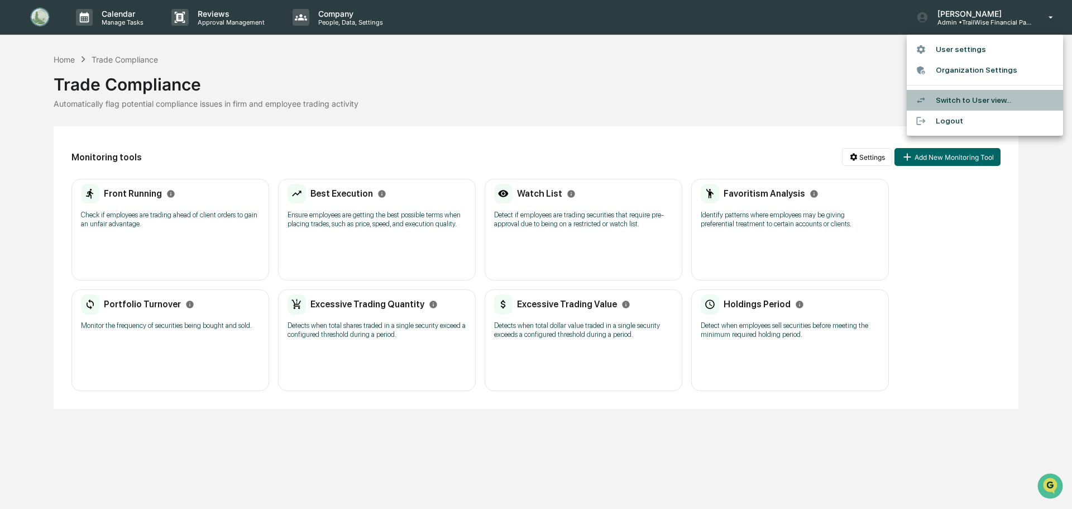
click at [952, 97] on li "Switch to User view..." at bounding box center [985, 100] width 156 height 21
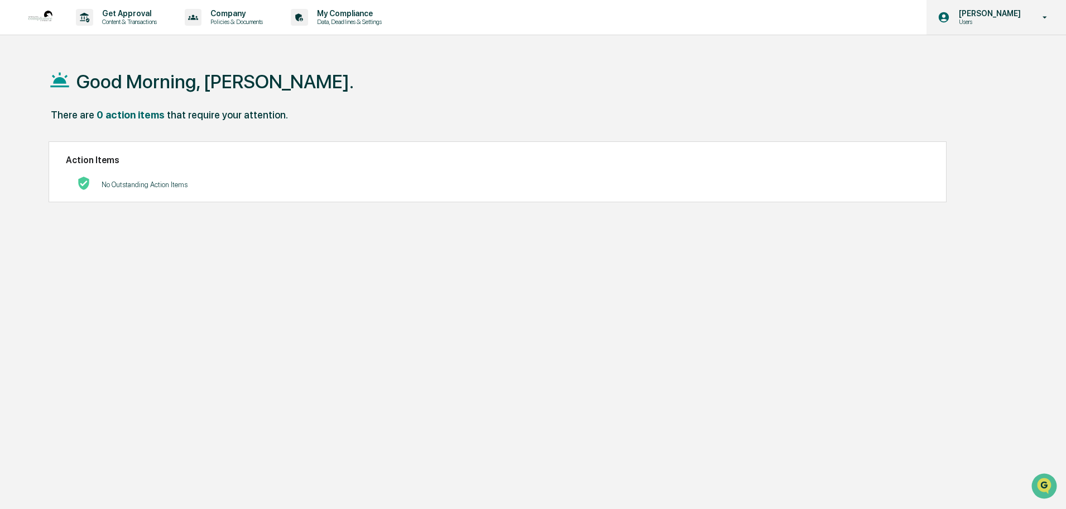
click at [999, 15] on p "[PERSON_NAME]" at bounding box center [988, 13] width 76 height 9
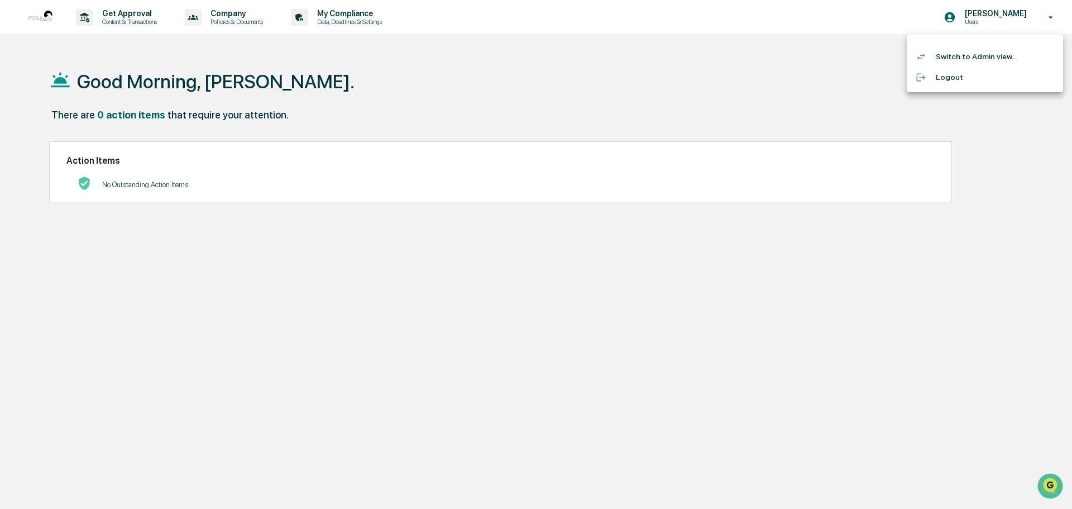
click at [106, 44] on div at bounding box center [536, 254] width 1072 height 509
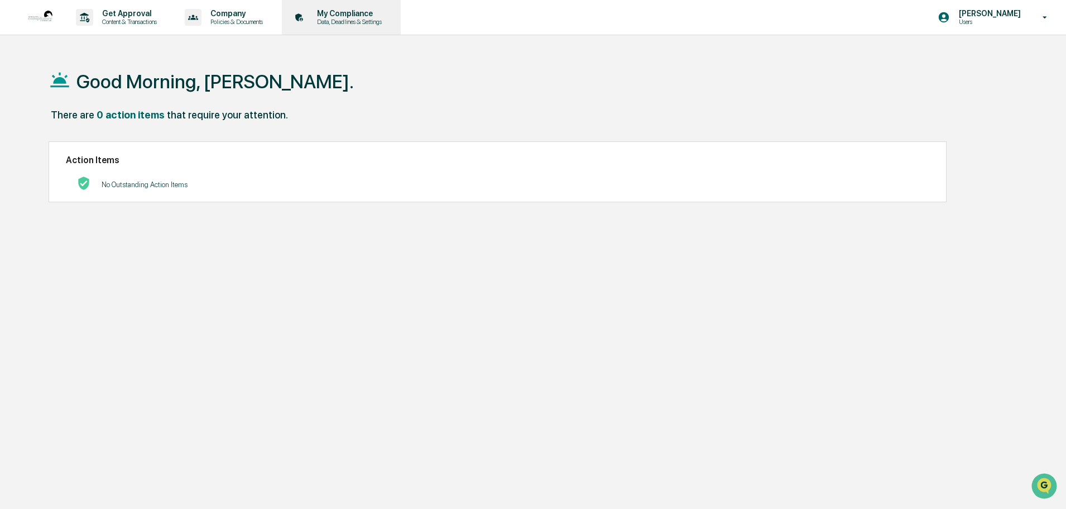
click at [348, 4] on div "My Compliance Data, Deadlines & Settings" at bounding box center [340, 17] width 108 height 35
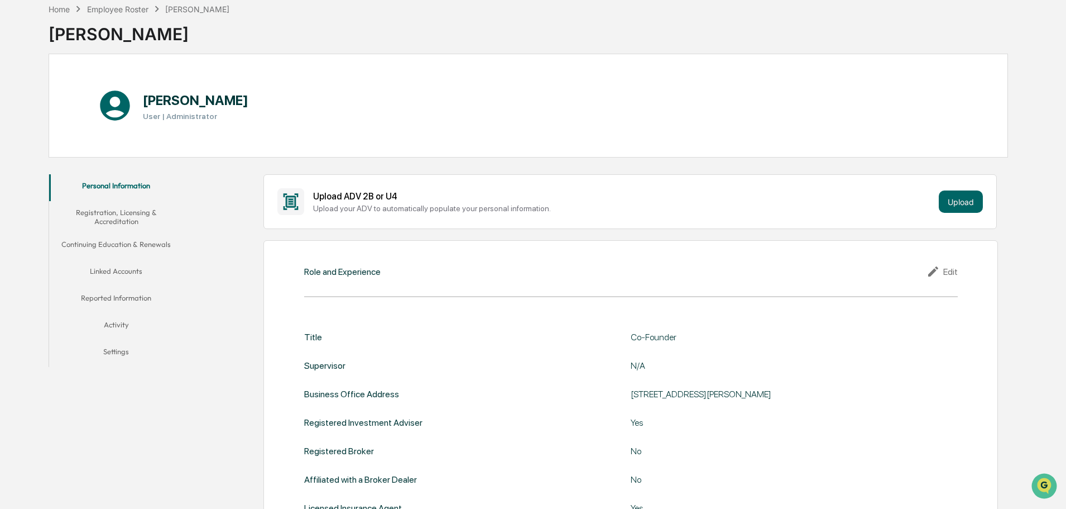
scroll to position [56, 0]
click at [959, 202] on button "Upload" at bounding box center [961, 201] width 44 height 22
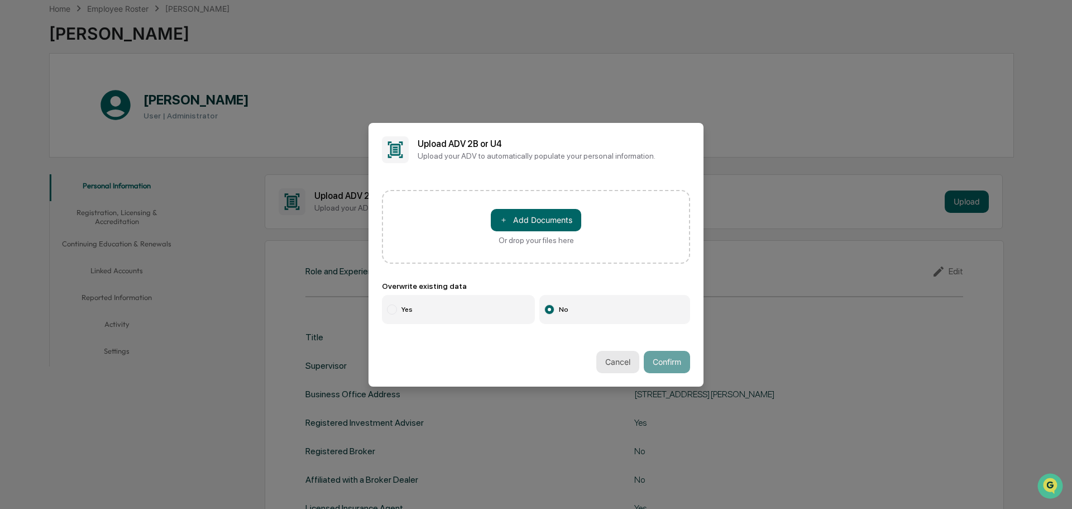
click at [611, 362] on button "Cancel" at bounding box center [617, 362] width 43 height 22
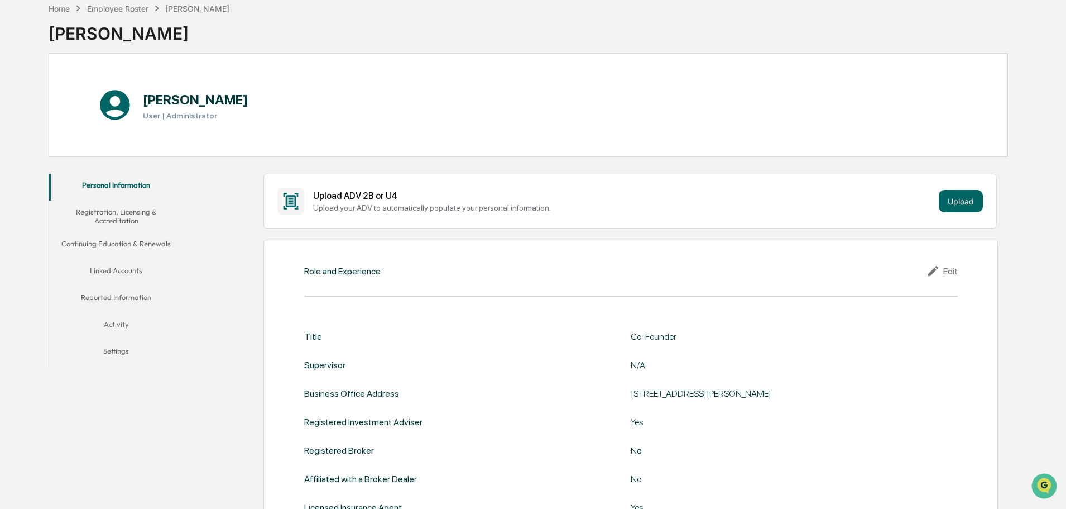
click at [111, 267] on button "Linked Accounts" at bounding box center [116, 272] width 134 height 27
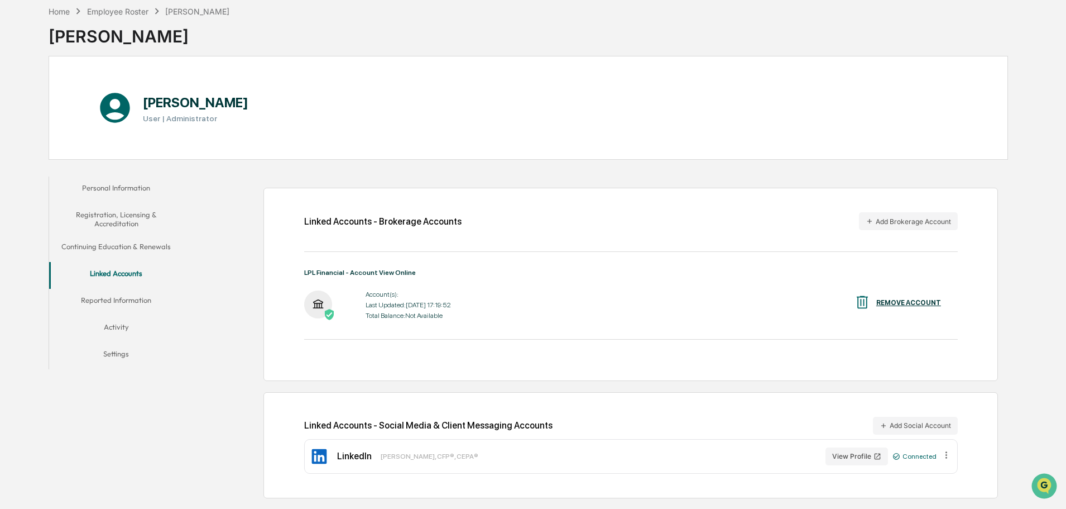
click at [117, 190] on button "Personal Information" at bounding box center [116, 189] width 134 height 27
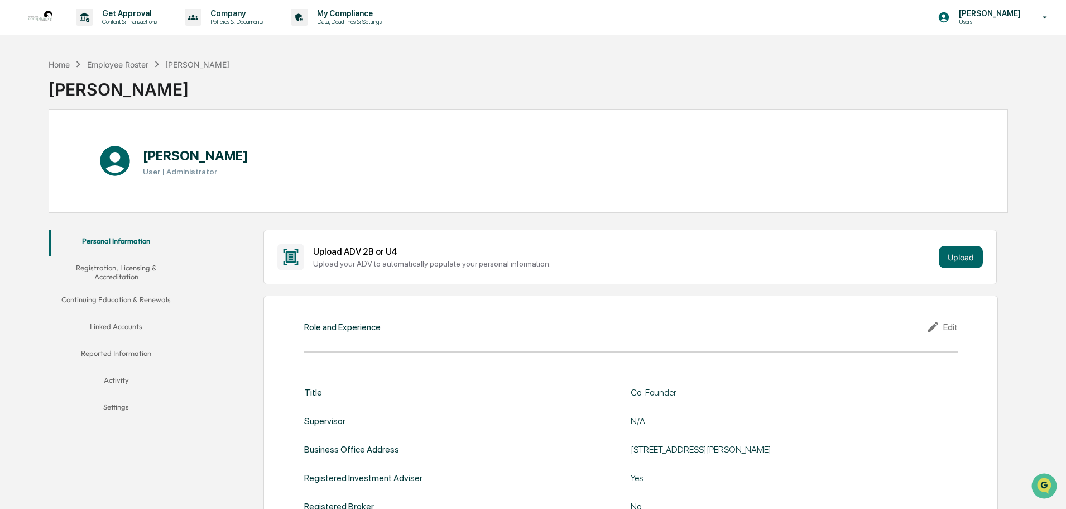
click at [113, 322] on button "Linked Accounts" at bounding box center [116, 328] width 134 height 27
